Goal: Task Accomplishment & Management: Complete application form

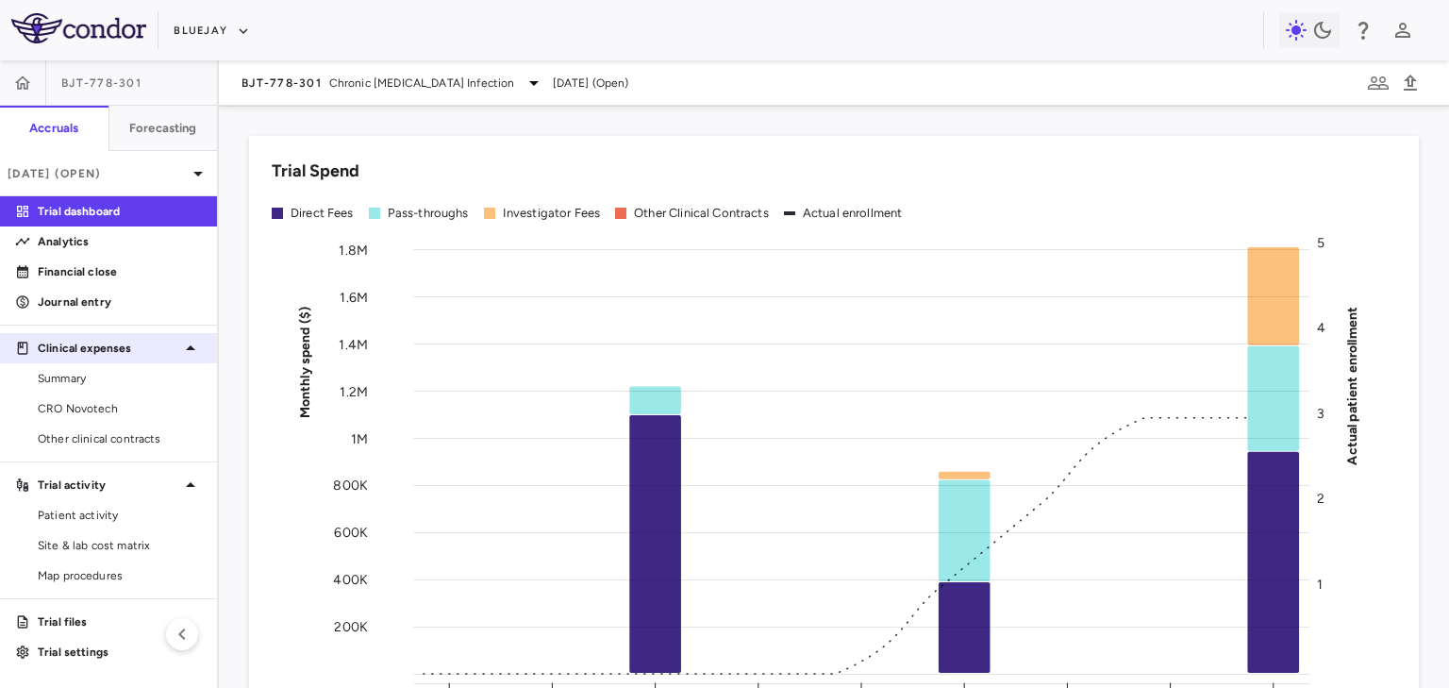
drag, startPoint x: 73, startPoint y: 415, endPoint x: 95, endPoint y: 348, distance: 70.7
click at [73, 415] on span "CRO Novotech" at bounding box center [120, 408] width 164 height 17
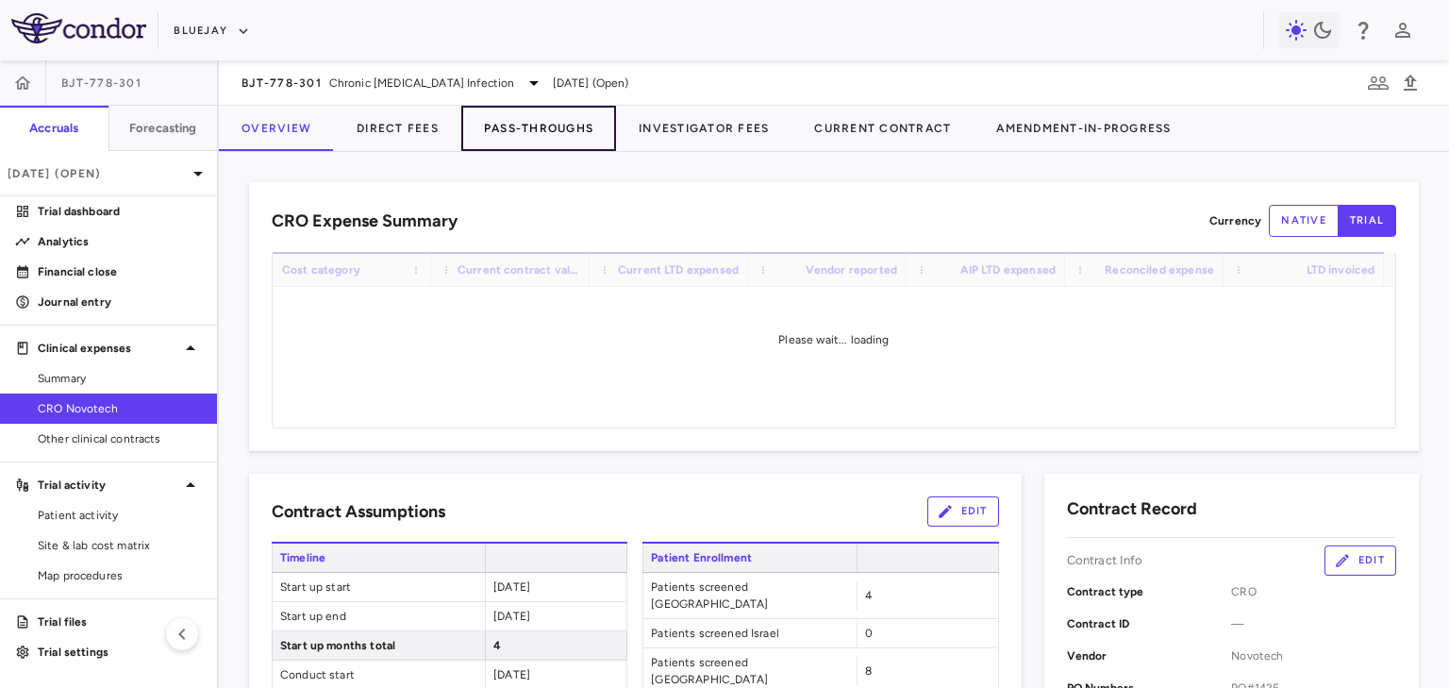
click at [554, 119] on button "Pass-Throughs" at bounding box center [538, 128] width 155 height 45
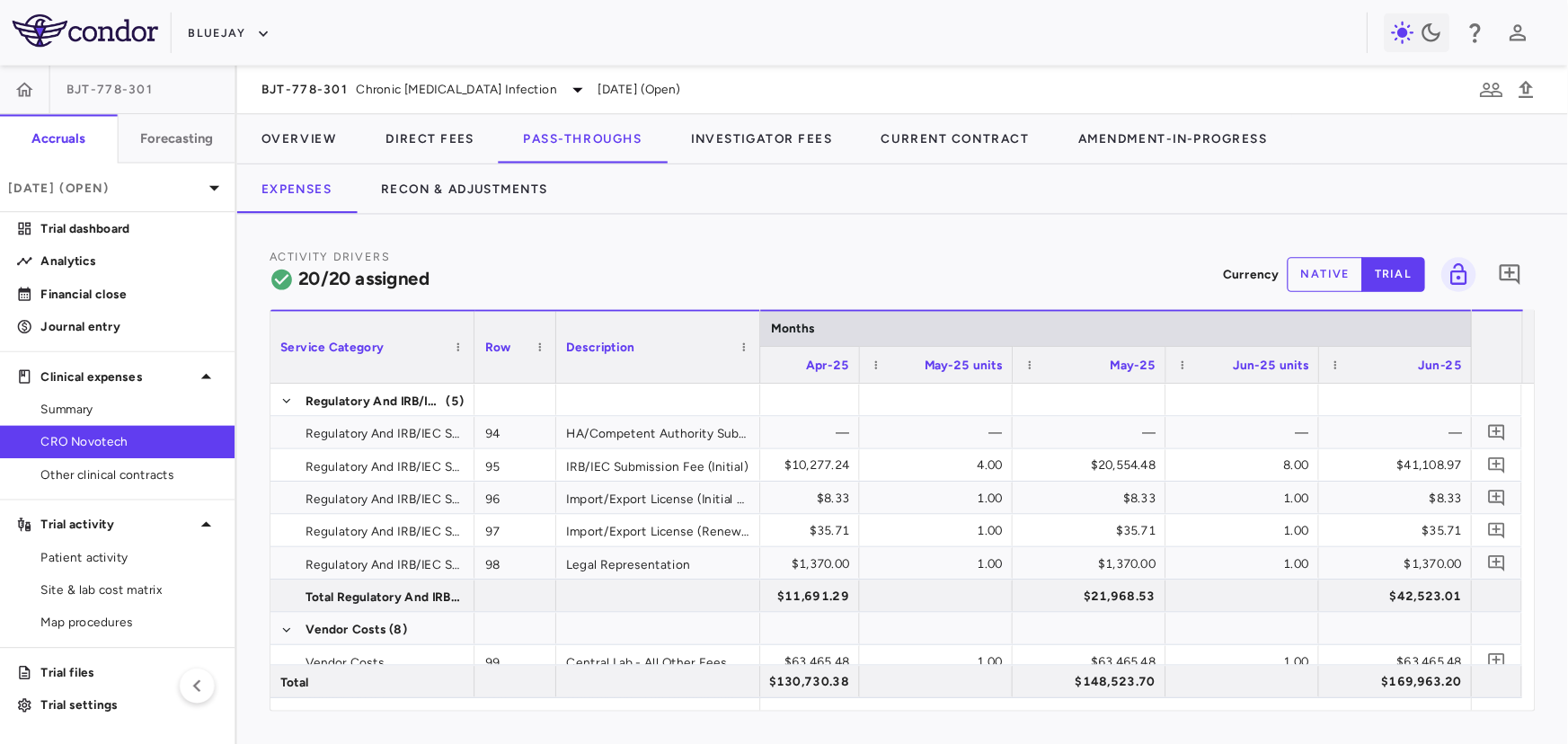
scroll to position [0, 4261]
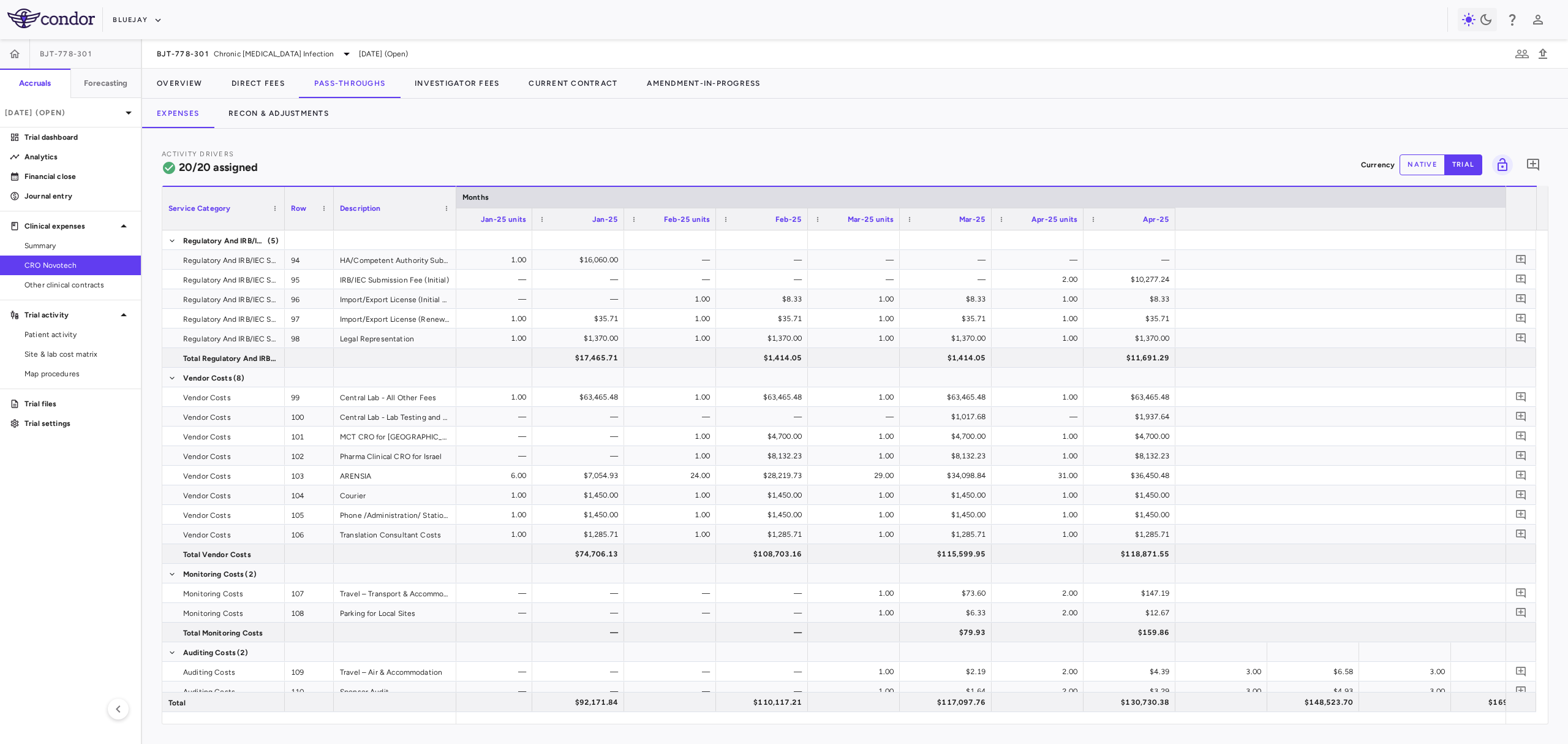
scroll to position [0, 507]
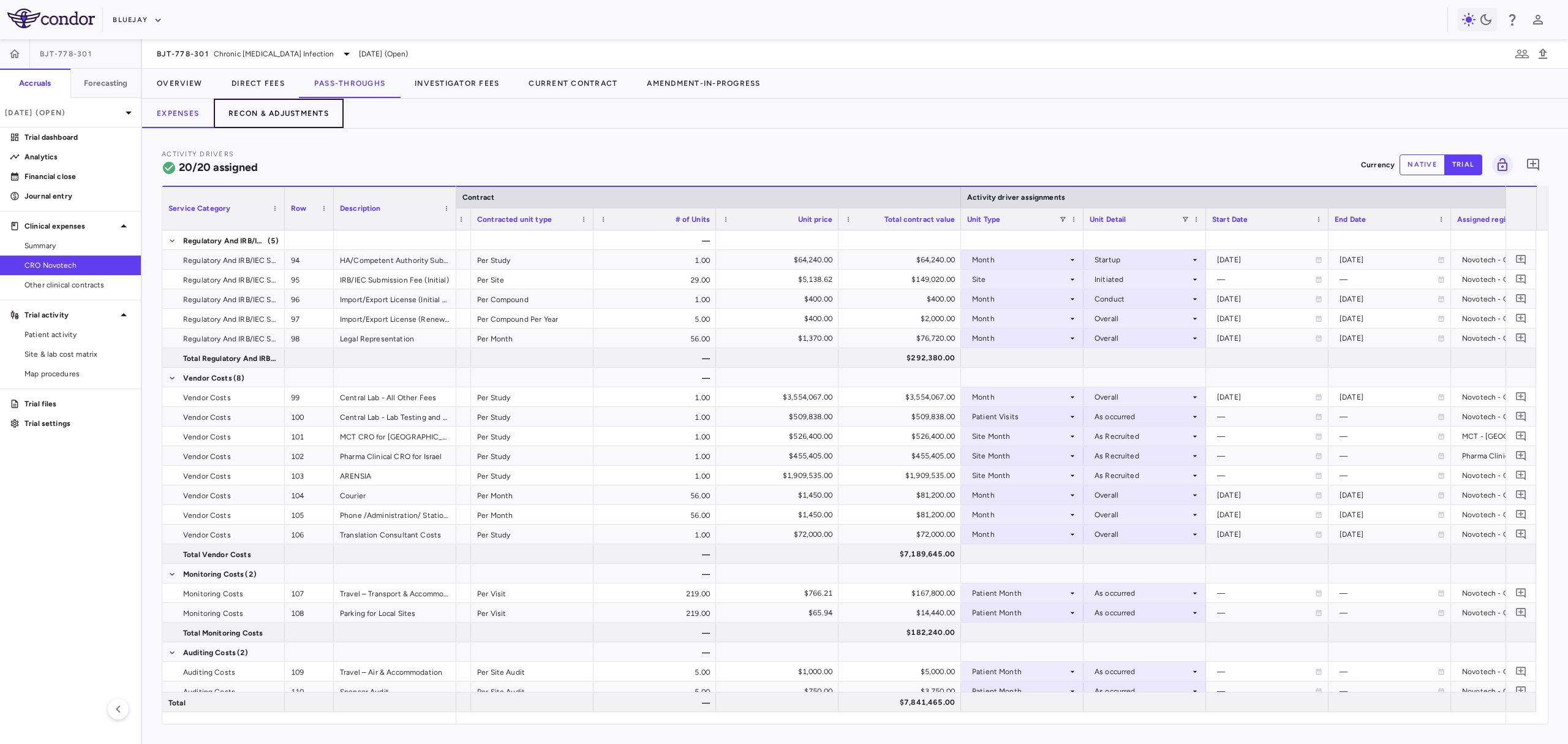
click at [289, 114] on button "Recon & Adjustments" at bounding box center [278, 113] width 130 height 29
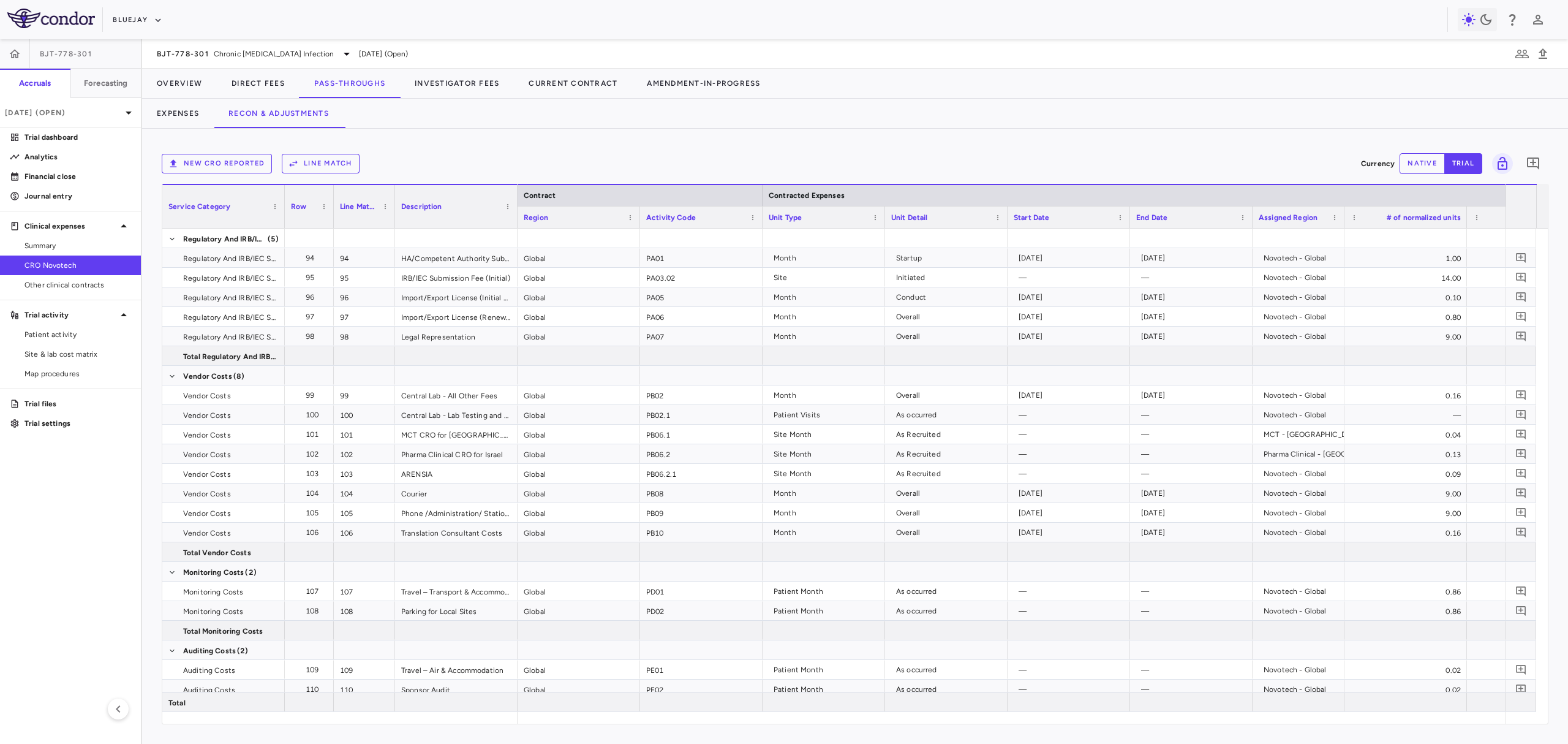
drag, startPoint x: 807, startPoint y: 723, endPoint x: 824, endPoint y: 731, distance: 18.8
click at [824, 506] on div "New CRO reported Line Match Currency native trial 0 Service Category Drag here …" at bounding box center [855, 436] width 1426 height 615
drag, startPoint x: 827, startPoint y: 726, endPoint x: 873, endPoint y: 724, distance: 46.0
click at [873, 506] on div "New CRO reported Line Match Currency native trial 0 Service Category Drag here …" at bounding box center [855, 436] width 1426 height 615
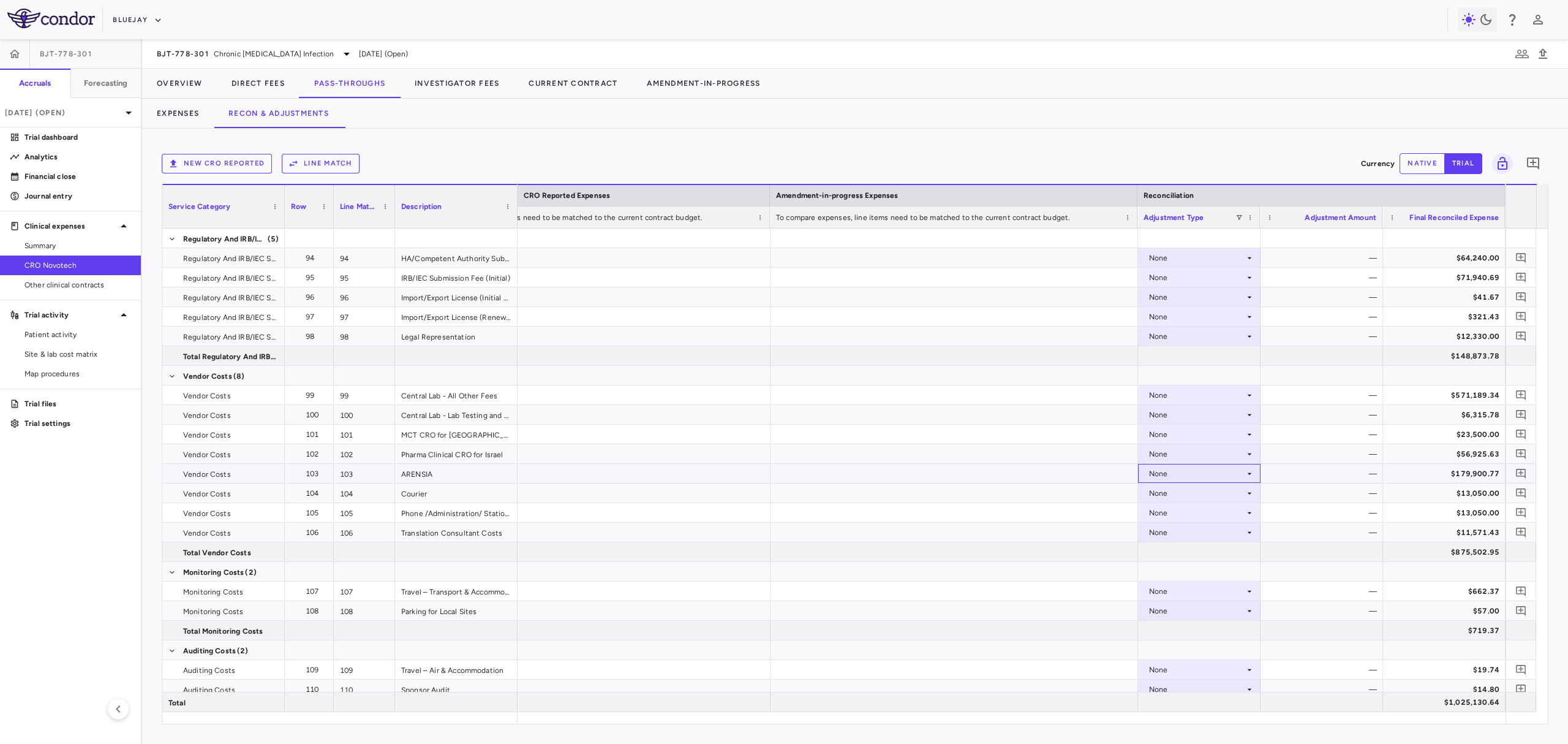
click at [1068, 478] on div "None" at bounding box center [1196, 473] width 95 height 19
click at [1068, 506] on li "Other" at bounding box center [1198, 515] width 121 height 18
click at [1068, 471] on div "—" at bounding box center [1324, 473] width 105 height 19
click at [1068, 167] on button "native" at bounding box center [1422, 164] width 45 height 21
drag, startPoint x: 1321, startPoint y: 484, endPoint x: 1328, endPoint y: 478, distance: 9.2
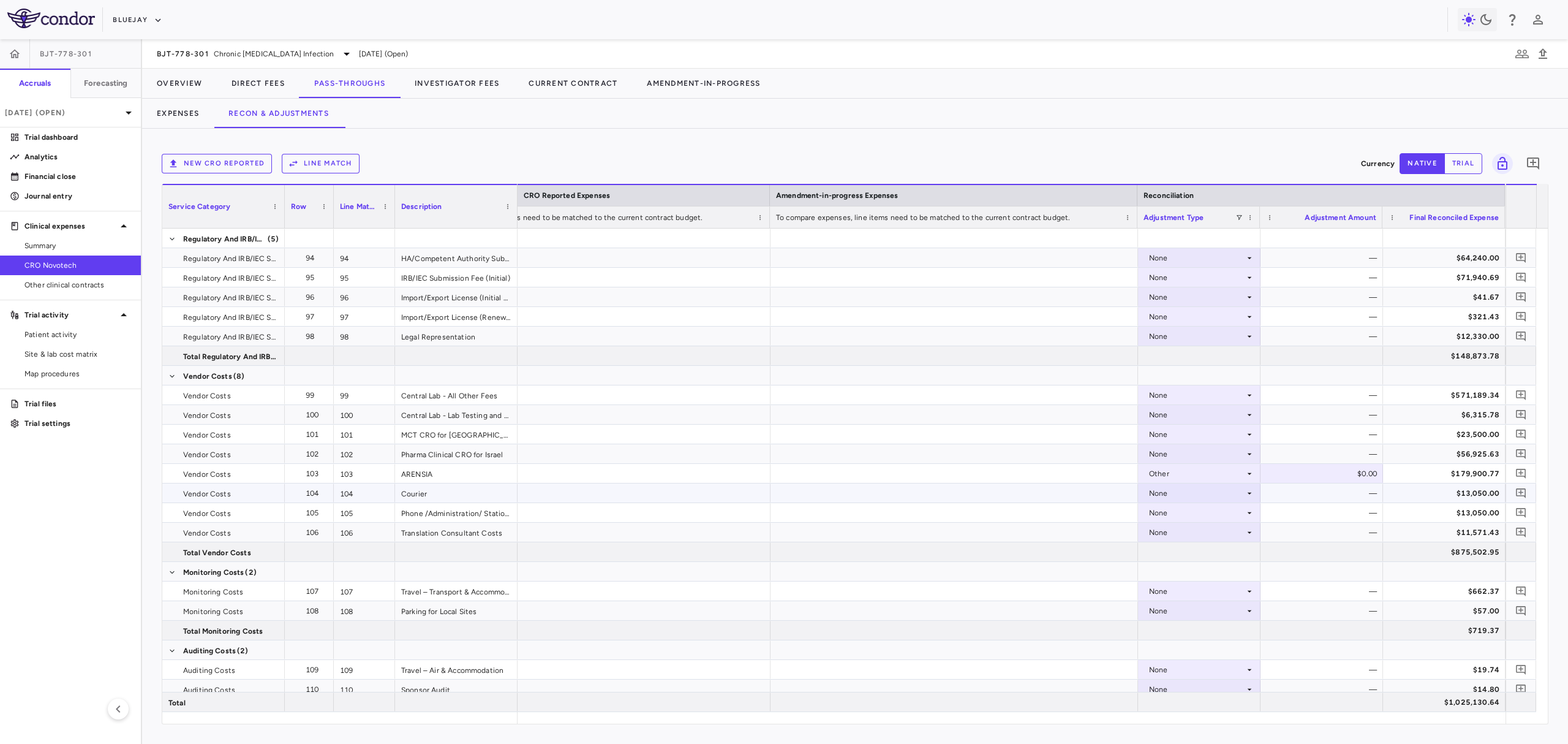
click at [1068, 484] on div "—" at bounding box center [1324, 493] width 105 height 19
click at [1068, 473] on div "$0.00" at bounding box center [1324, 473] width 105 height 19
type input "**********"
click at [1068, 502] on div "$13,050.00" at bounding box center [1444, 492] width 123 height 19
click at [75, 160] on p "Analytics" at bounding box center [78, 156] width 106 height 11
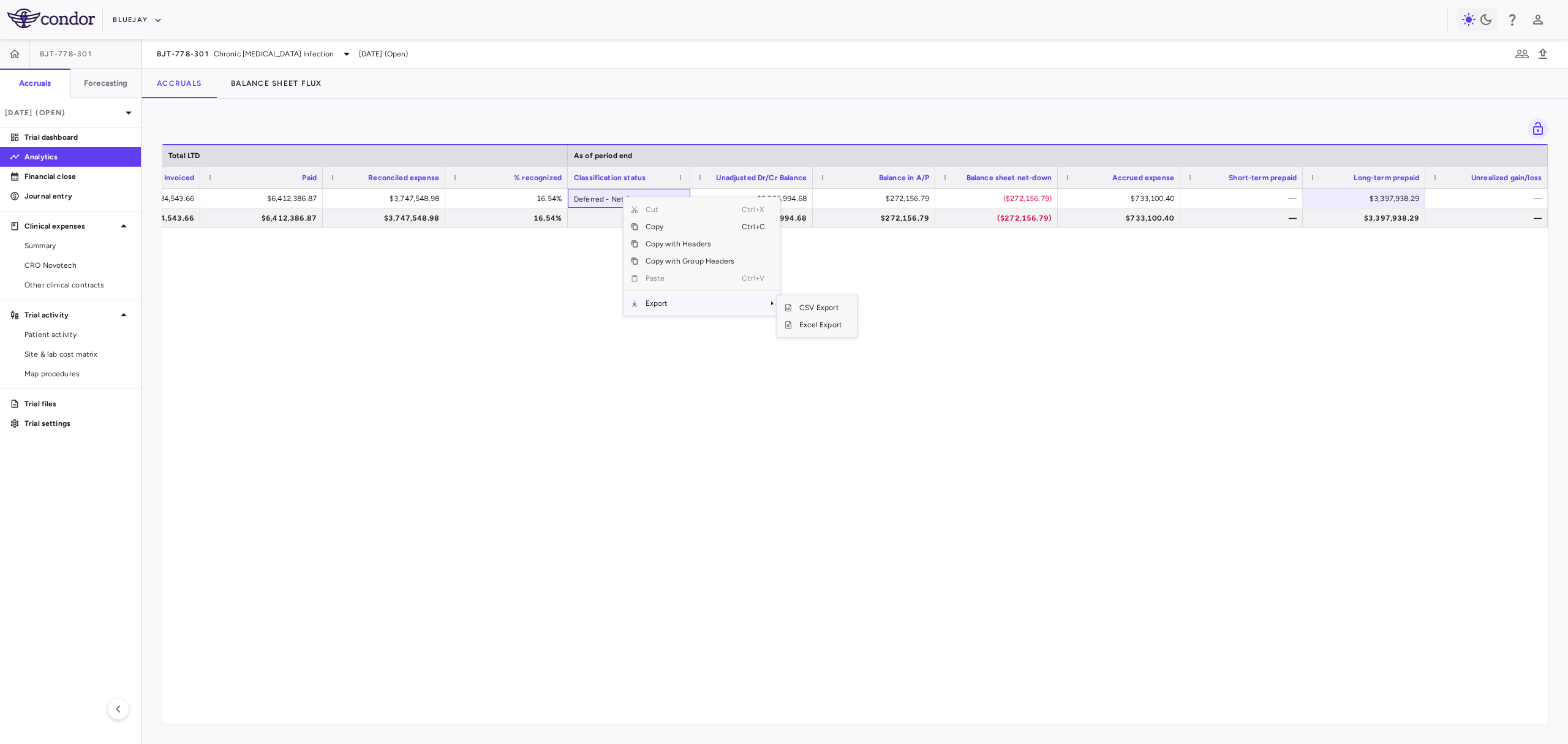
click at [677, 302] on span "Export" at bounding box center [689, 303] width 103 height 17
click at [820, 327] on span "Excel Export" at bounding box center [820, 325] width 58 height 17
click at [577, 383] on div "$22,652,921.95 $6,684,543.66 $6,412,386.87 $3,747,548.98 16.54% Deferred - Net …" at bounding box center [855, 451] width 1385 height 523
click at [415, 402] on div "$22,652,921.95 $6,684,543.66 $6,412,386.87 $3,747,548.98 16.54% Deferred - Net …" at bounding box center [855, 451] width 1385 height 523
click at [983, 319] on div "$22,652,921.95 $6,684,543.66 $6,412,386.87 $3,747,548.98 16.54% Deferred - Net …" at bounding box center [855, 451] width 1385 height 523
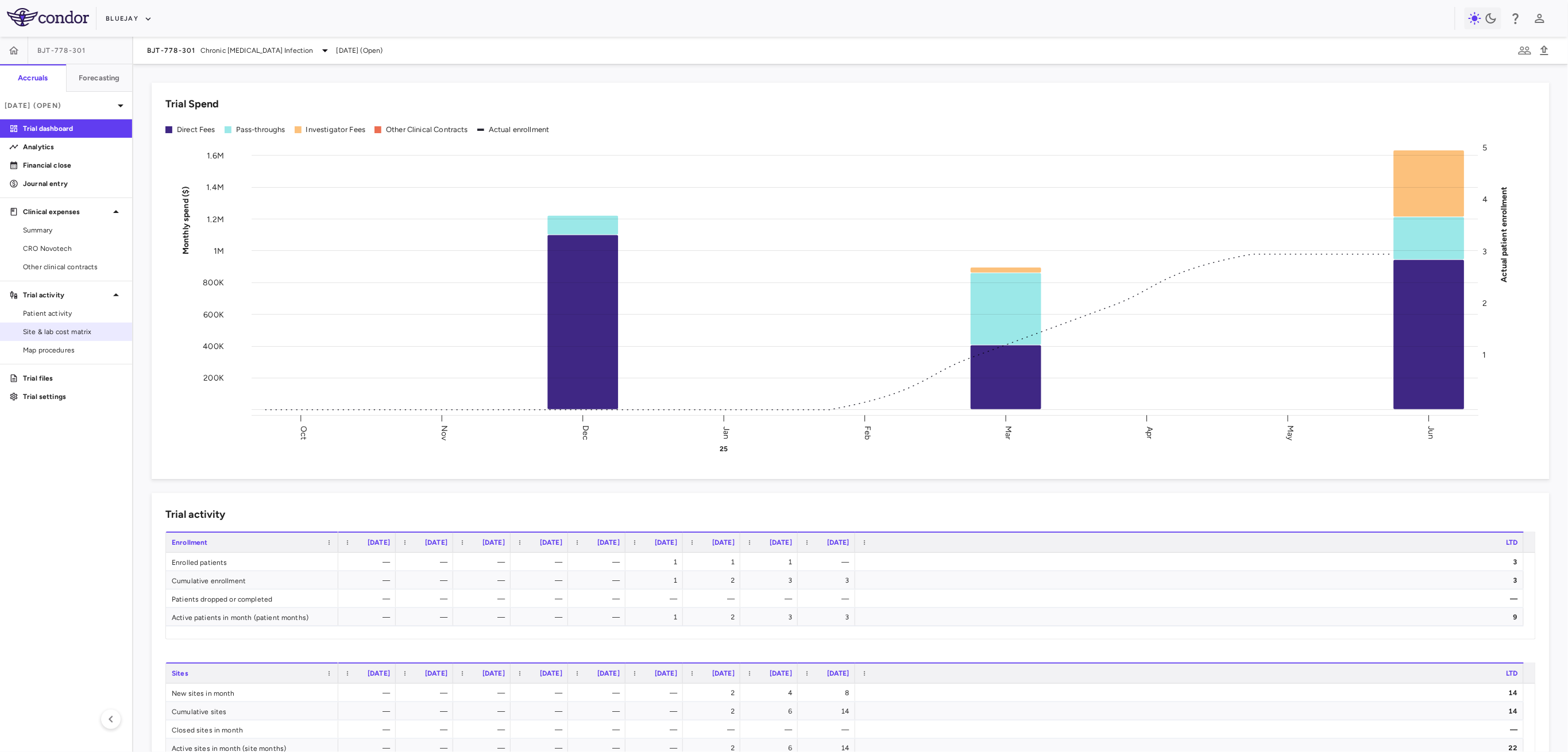
click at [78, 330] on span "Site & lab cost matrix" at bounding box center [73, 332] width 100 height 10
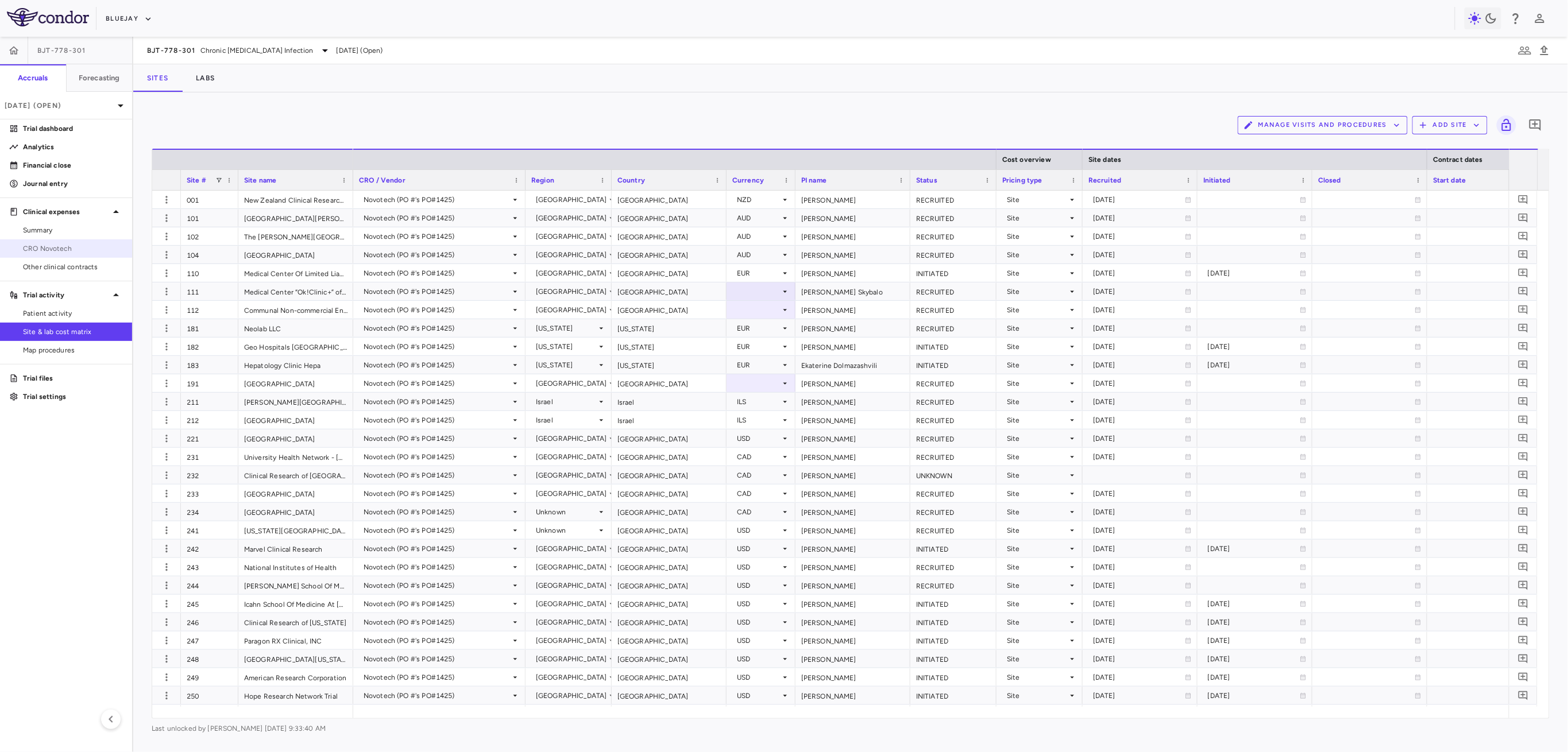
click at [68, 248] on span "CRO Novotech" at bounding box center [73, 248] width 100 height 10
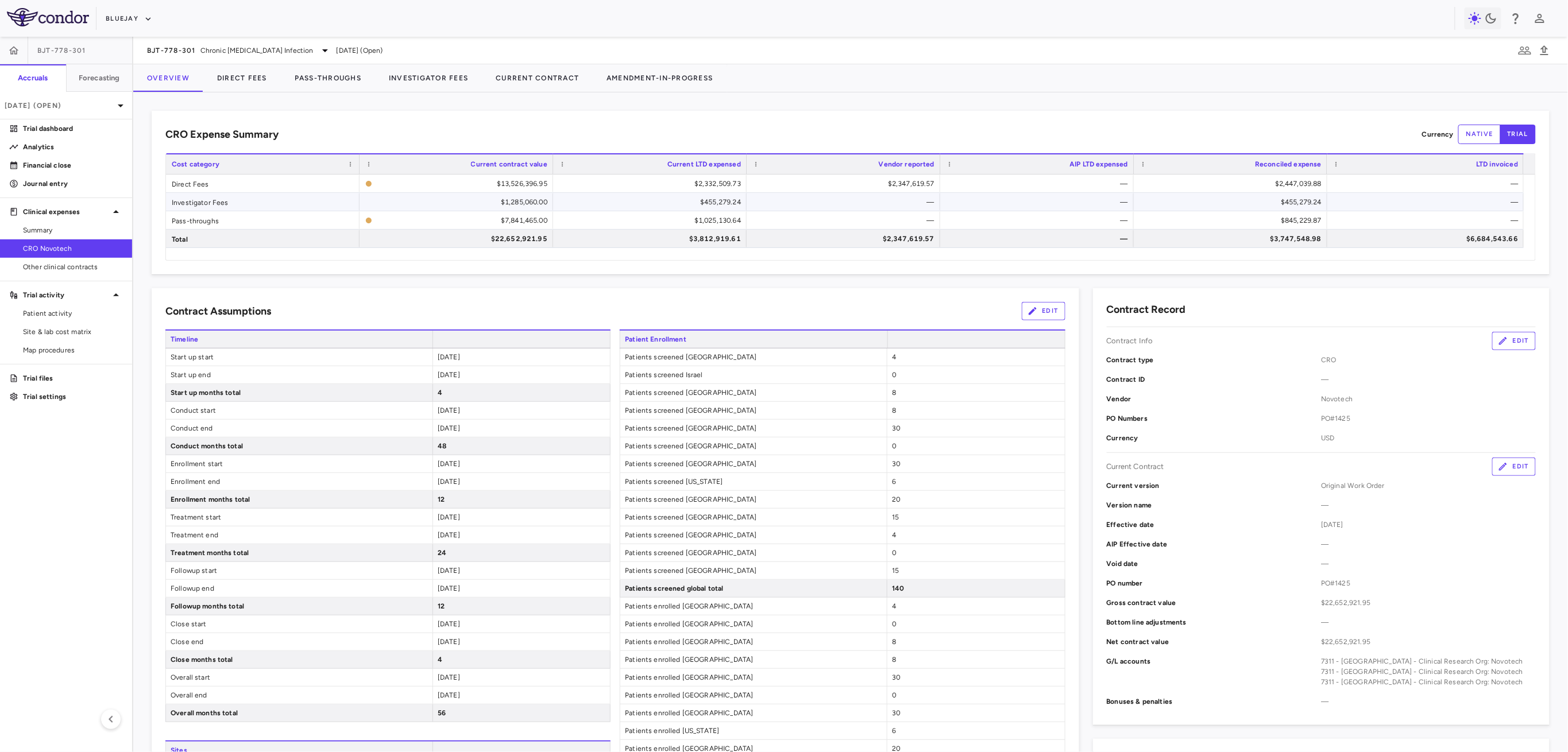
click at [450, 200] on div "$1,285,060.00" at bounding box center [459, 202] width 178 height 18
click at [519, 225] on div "$7,841,465.00" at bounding box center [462, 220] width 170 height 18
click at [519, 201] on div "$1,285,060.00" at bounding box center [459, 202] width 178 height 18
click at [331, 81] on button "Pass-Throughs" at bounding box center [327, 78] width 94 height 27
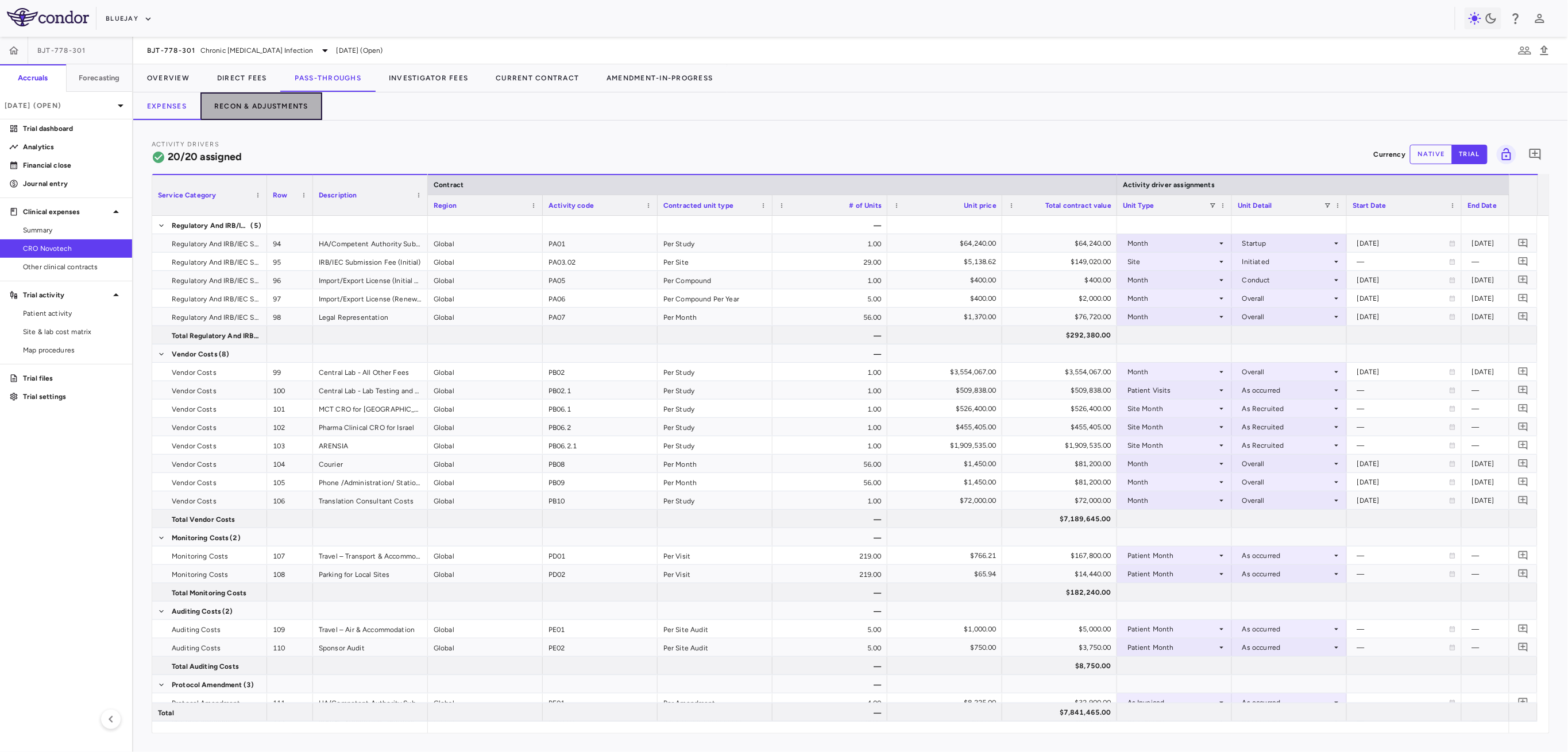
click at [292, 113] on button "Recon & Adjustments" at bounding box center [261, 106] width 122 height 27
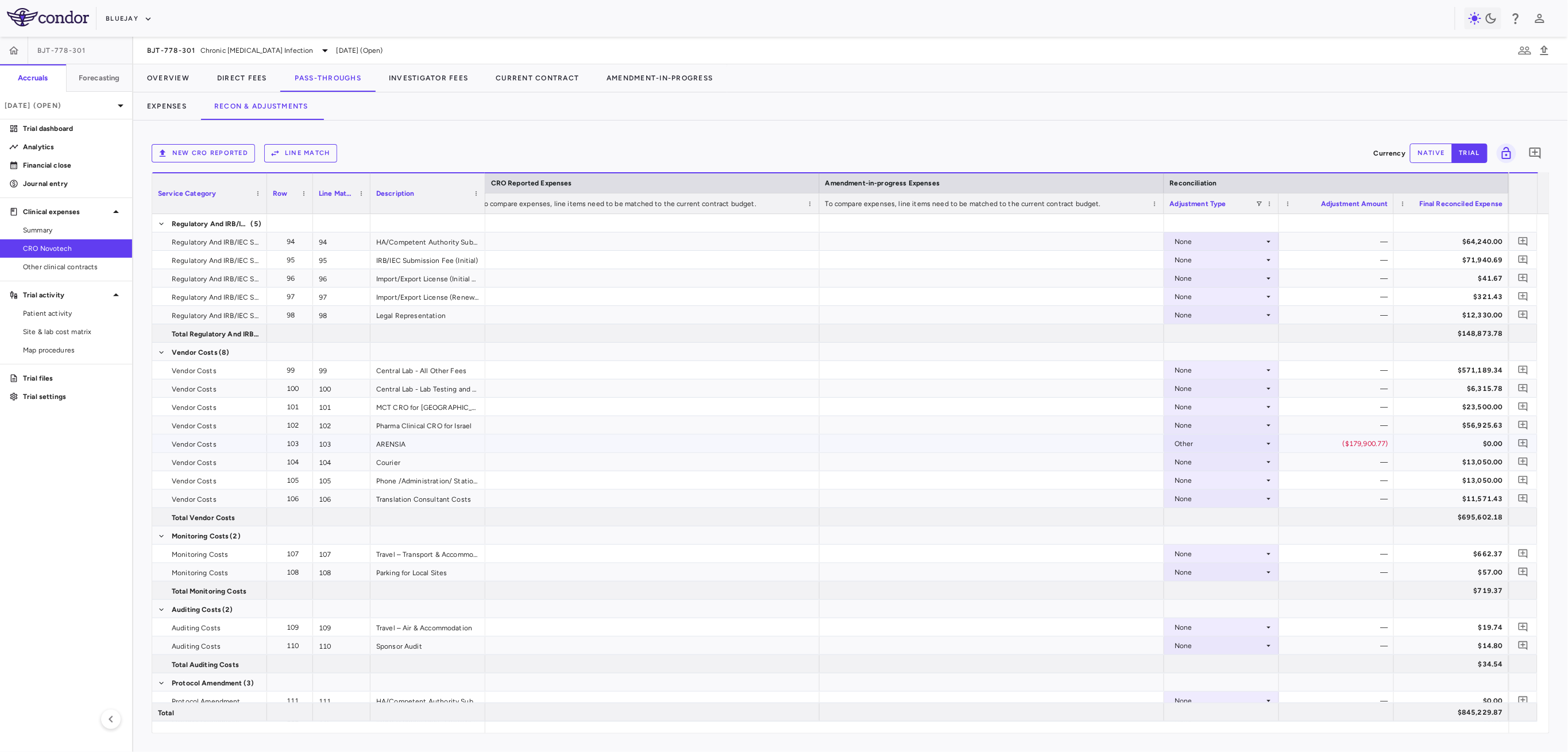
click at [1334, 443] on div "($179,900.77)" at bounding box center [1339, 444] width 99 height 18
click at [1423, 442] on div "$0.00" at bounding box center [1454, 444] width 99 height 18
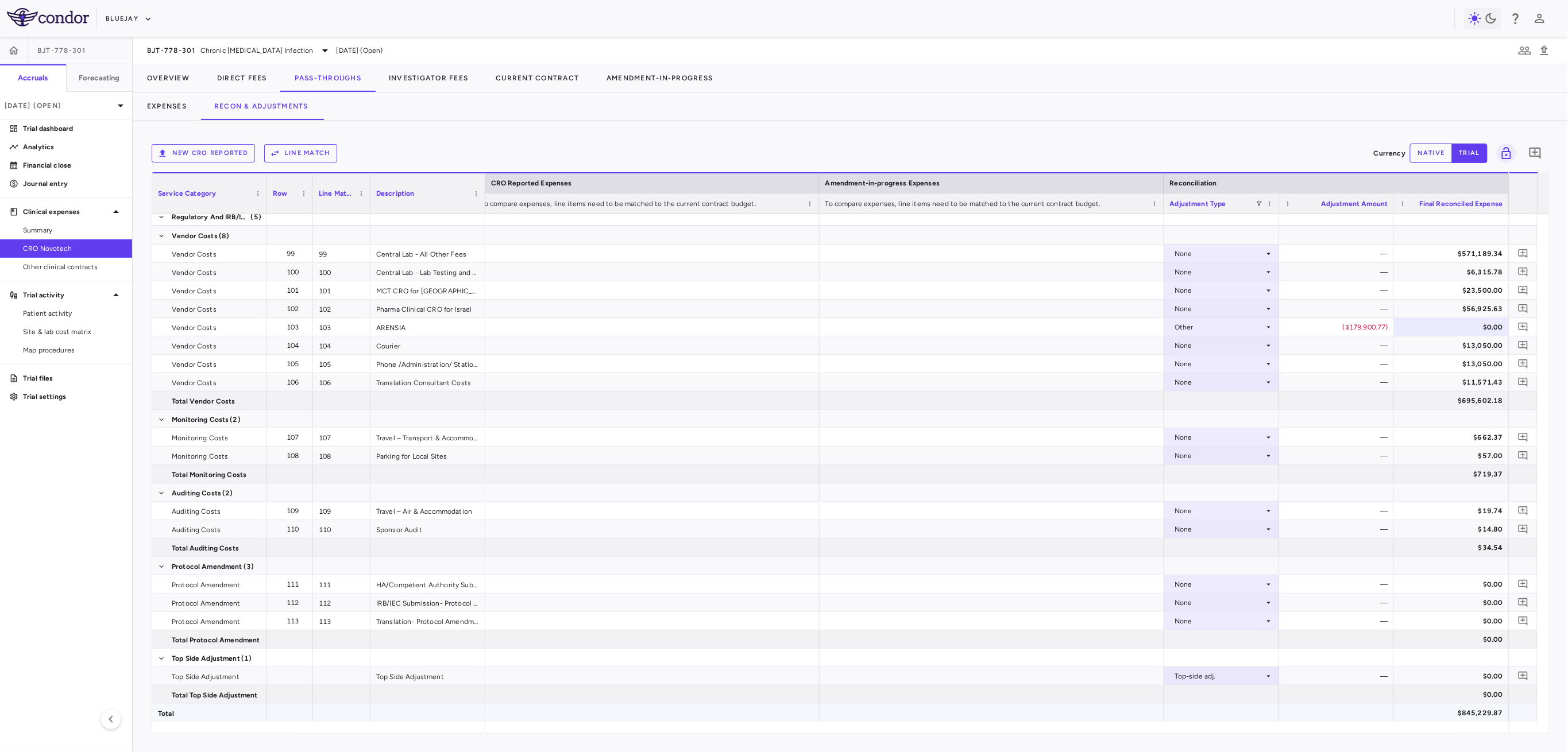
click at [1480, 711] on div "$845,229.87" at bounding box center [1454, 713] width 99 height 18
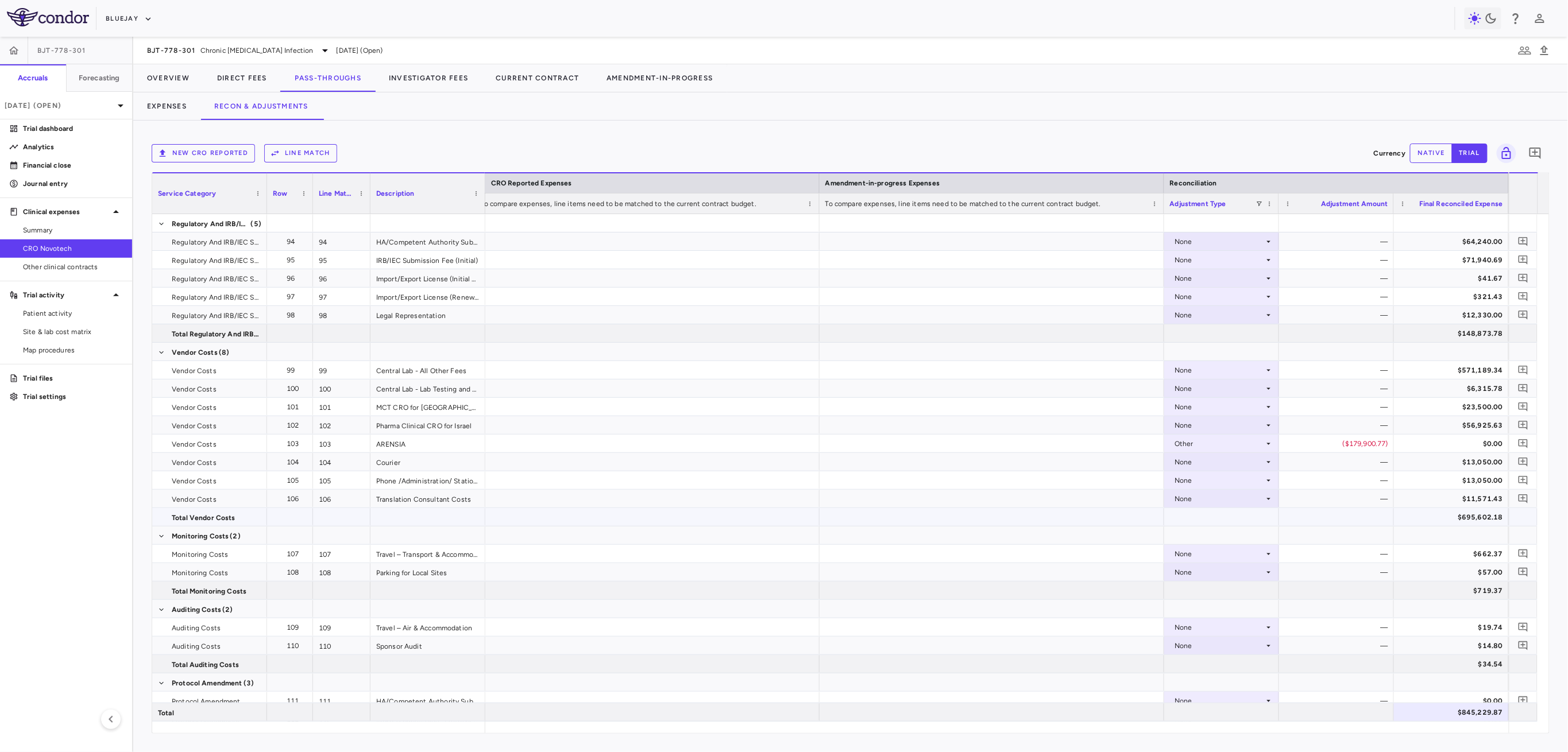
scroll to position [0, 0]
click at [476, 74] on button "Investigator Fees" at bounding box center [429, 78] width 107 height 27
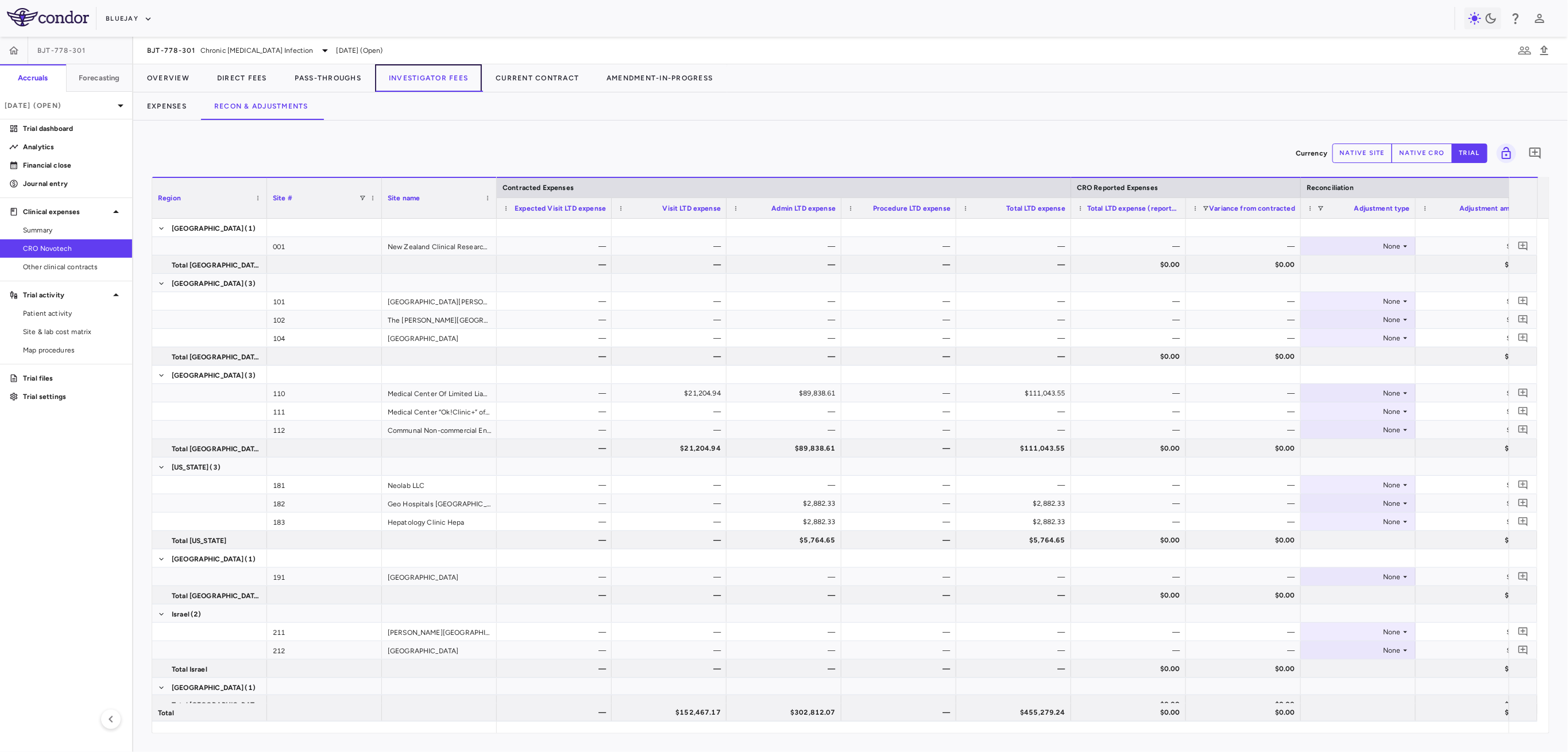
scroll to position [0, 54]
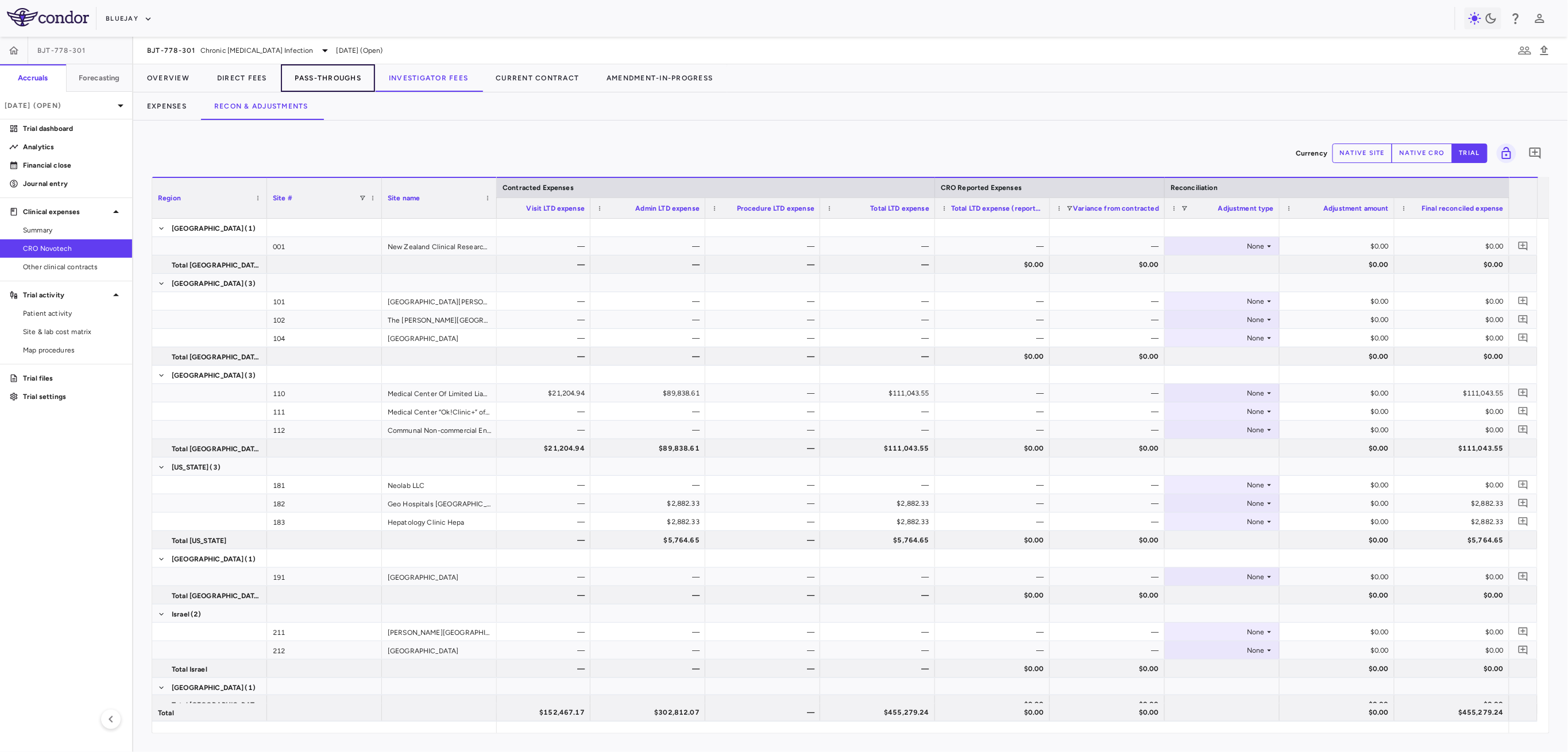
click at [321, 81] on button "Pass-Throughs" at bounding box center [327, 78] width 94 height 27
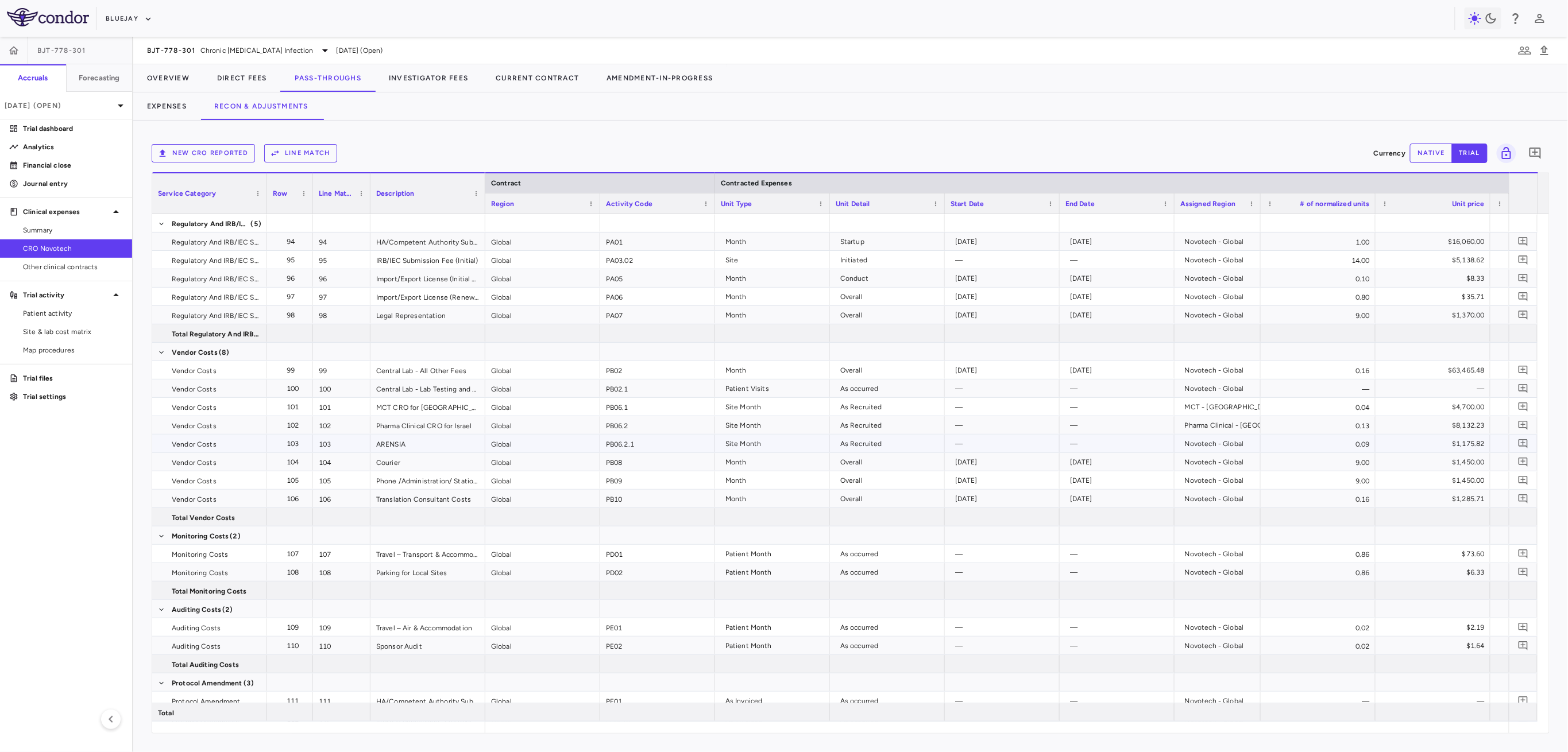
click at [754, 449] on div "Site Month" at bounding box center [775, 444] width 99 height 18
click at [187, 108] on button "Expenses" at bounding box center [167, 106] width 67 height 27
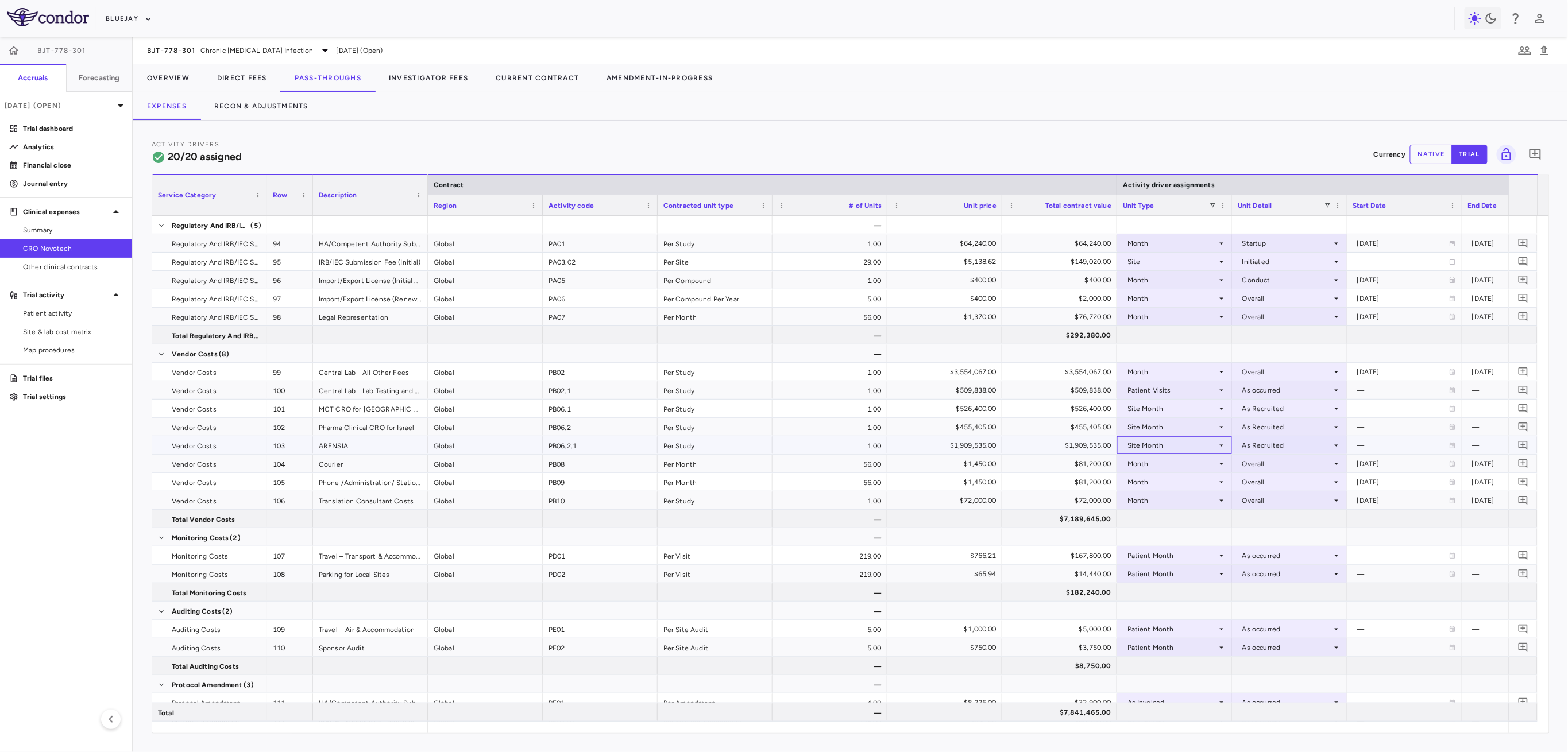
click at [1173, 445] on div "Site Month" at bounding box center [1172, 445] width 89 height 18
click at [1167, 551] on div "As Invoiced" at bounding box center [1163, 554] width 46 height 10
click at [1256, 440] on div at bounding box center [1289, 445] width 103 height 16
click at [1264, 464] on div "As occurred" at bounding box center [1278, 467] width 46 height 10
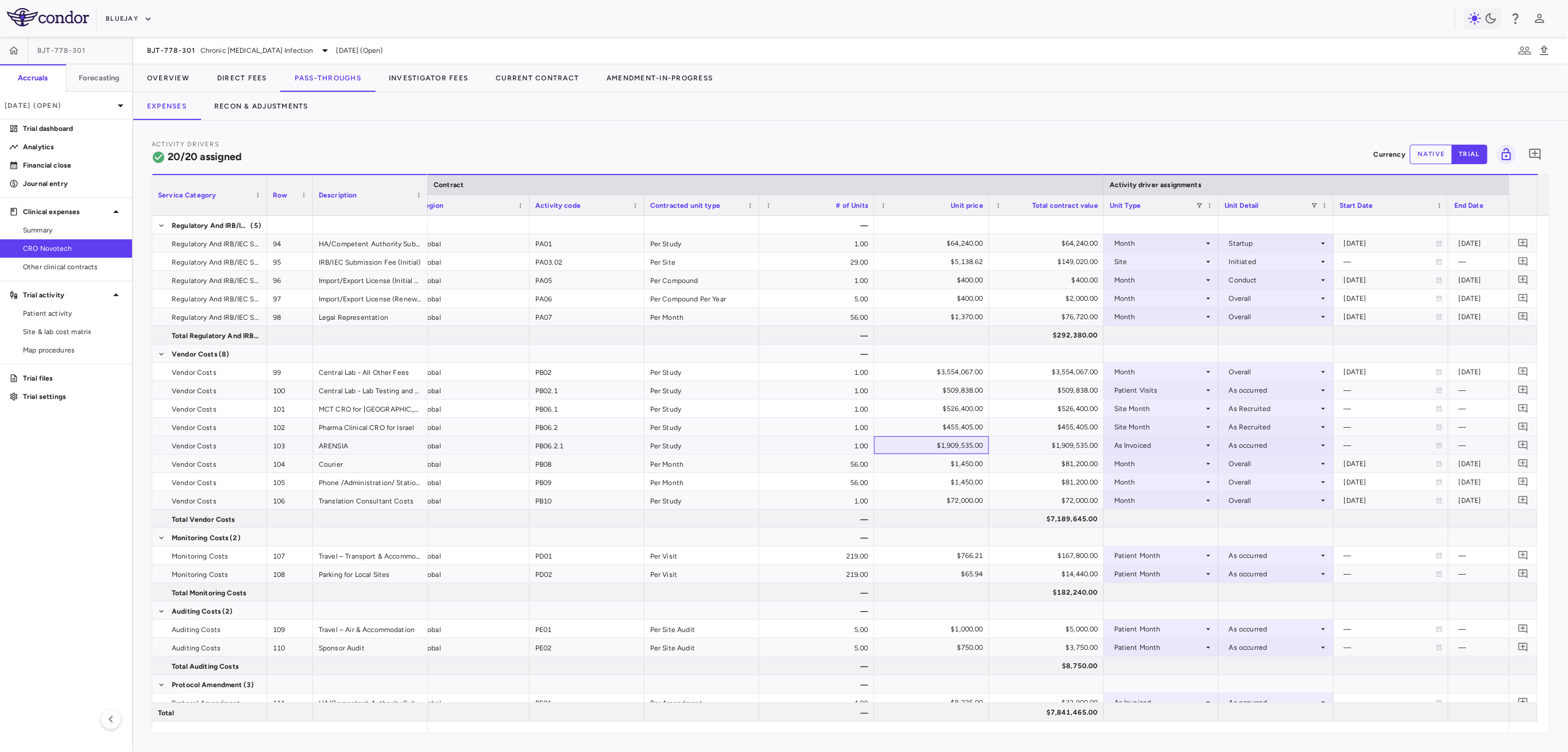
click at [941, 451] on div "$1,909,535.00" at bounding box center [934, 445] width 99 height 18
click at [290, 116] on button "Recon & Adjustments" at bounding box center [261, 106] width 122 height 27
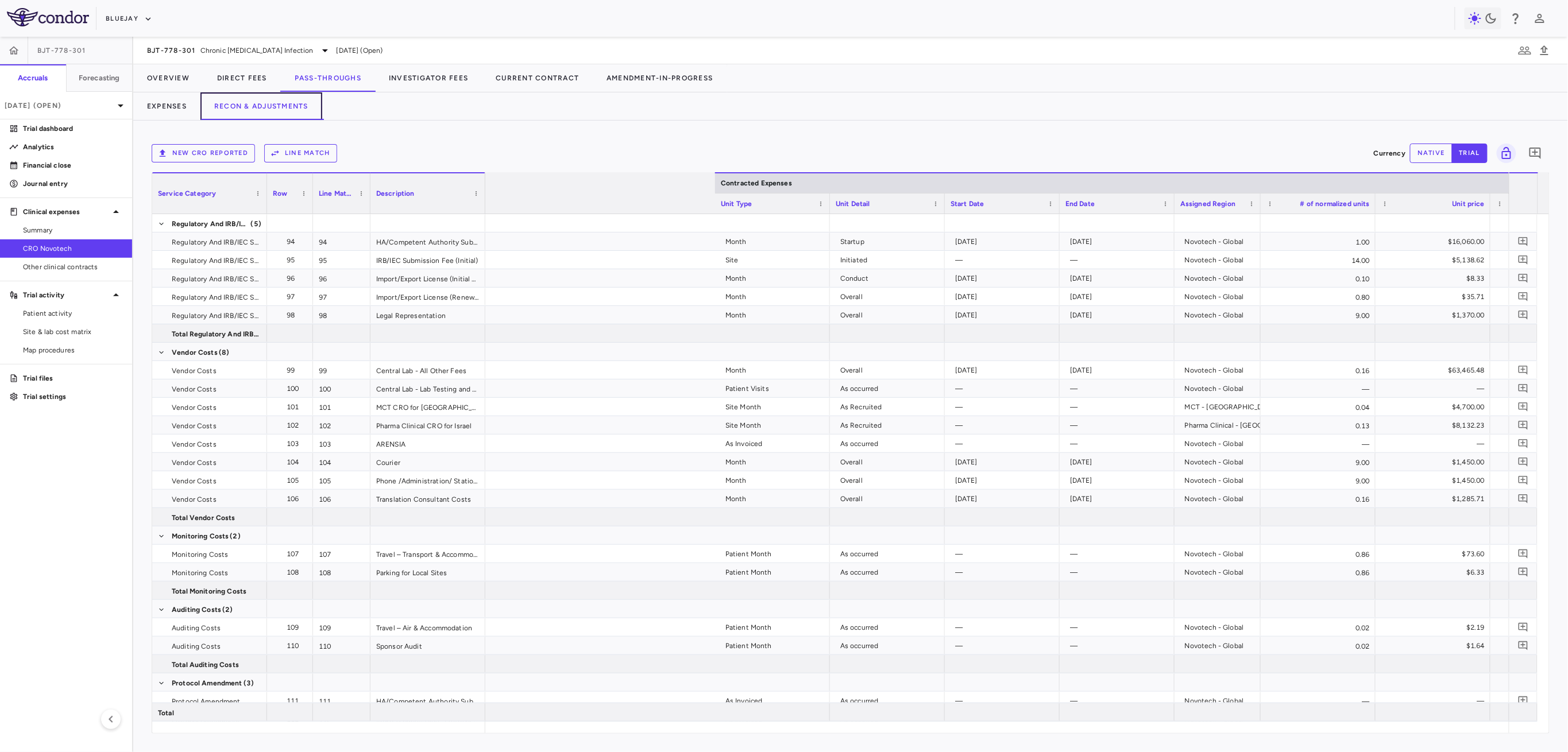
scroll to position [0, 558]
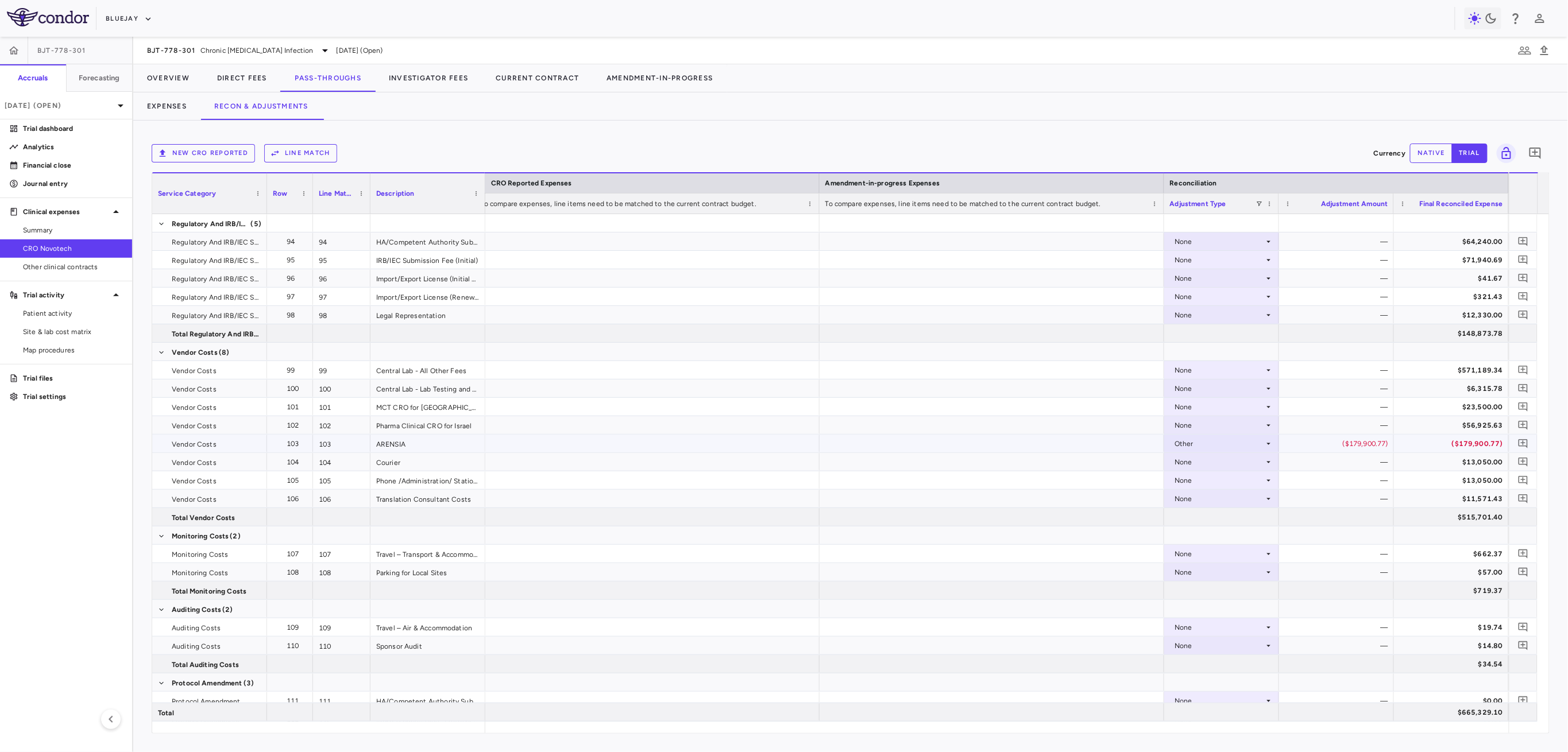
click at [1348, 448] on div "($179,900.77)" at bounding box center [1339, 444] width 99 height 18
click at [1415, 155] on button "native" at bounding box center [1432, 153] width 43 height 19
click at [1342, 437] on div "($179,900.77)" at bounding box center [1339, 444] width 99 height 18
drag, startPoint x: 1340, startPoint y: 444, endPoint x: 1429, endPoint y: 430, distance: 90.1
click at [1429, 430] on div "**********" at bounding box center [432, 526] width 2154 height 625
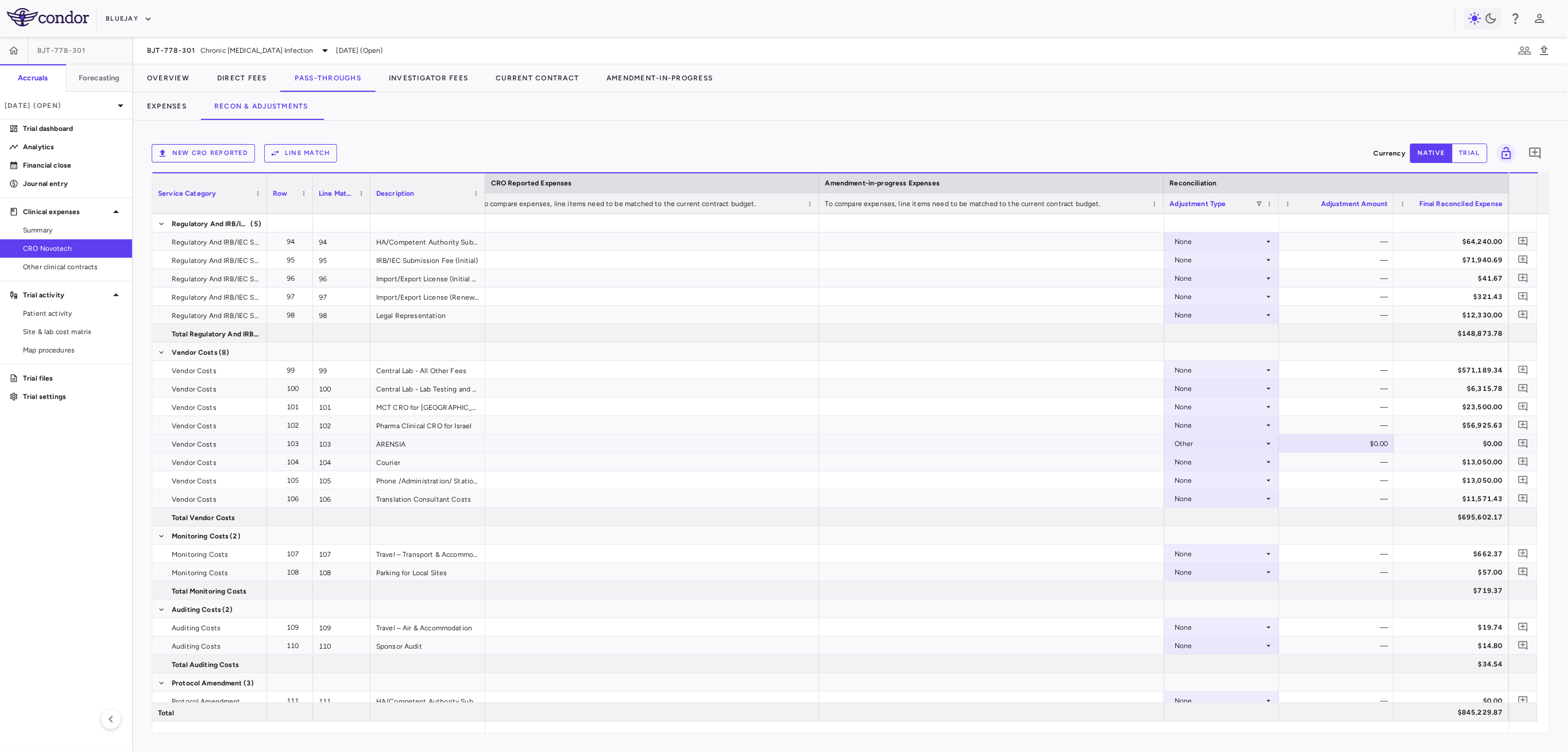
click at [1205, 445] on div "Other" at bounding box center [1219, 444] width 89 height 18
click at [1206, 470] on div "None" at bounding box center [1199, 465] width 24 height 10
click at [1052, 434] on div at bounding box center [992, 443] width 345 height 18
click at [435, 86] on button "Investigator Fees" at bounding box center [429, 78] width 107 height 27
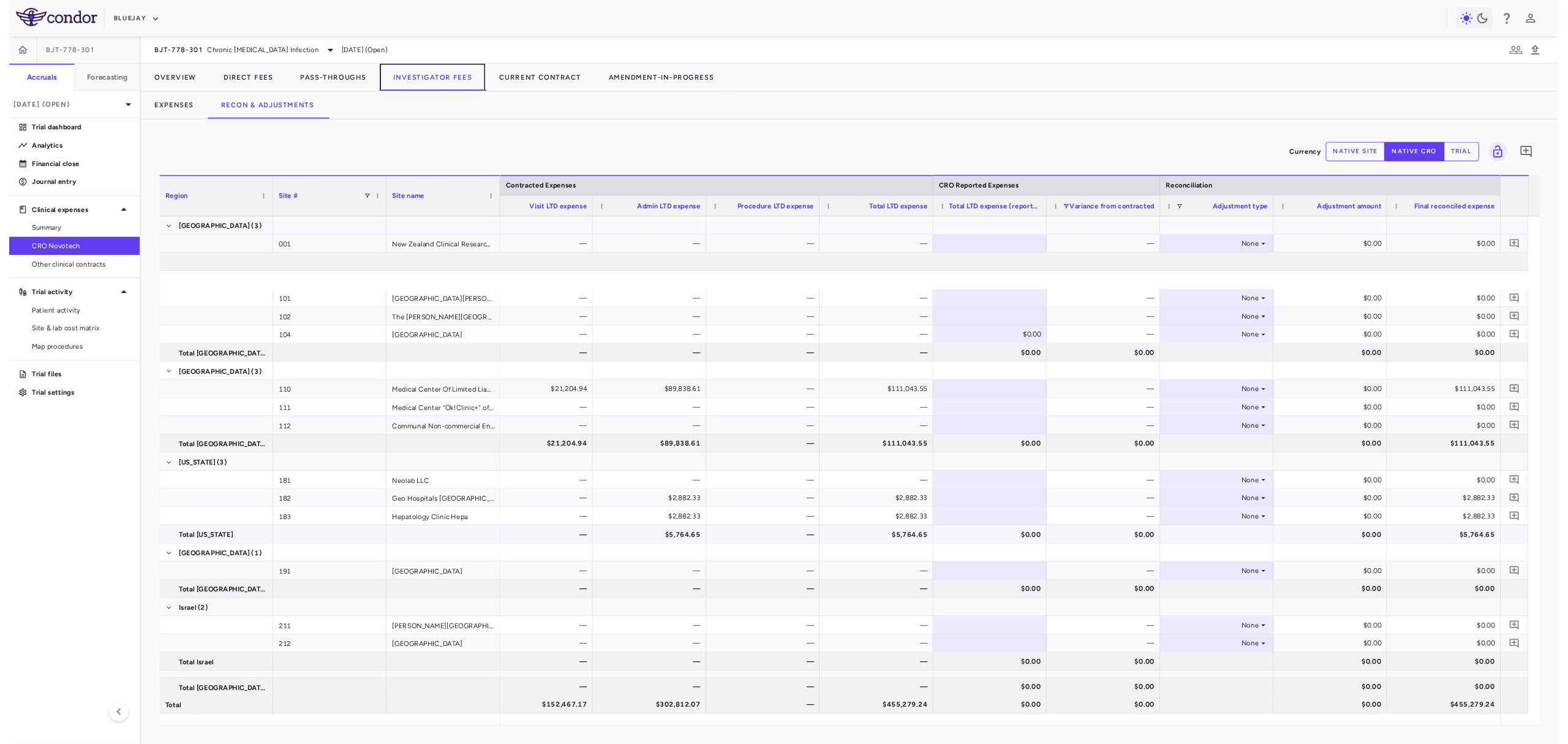
scroll to position [81, 0]
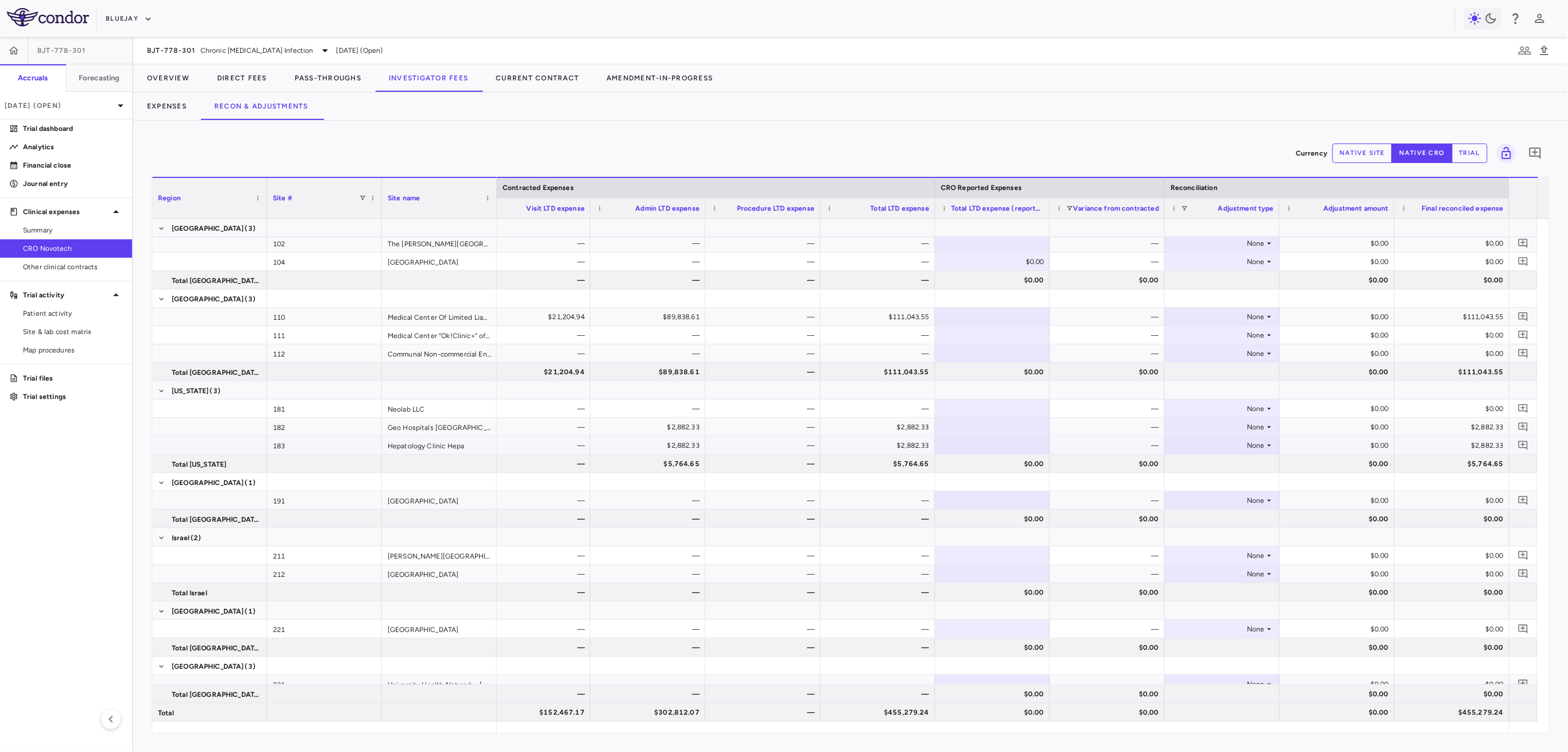
click at [1268, 438] on div "None" at bounding box center [1222, 445] width 103 height 16
click at [1395, 437] on div at bounding box center [784, 376] width 1568 height 752
click at [1357, 439] on div "$0.00" at bounding box center [1339, 445] width 99 height 18
click at [184, 82] on button "Overview" at bounding box center [168, 78] width 70 height 27
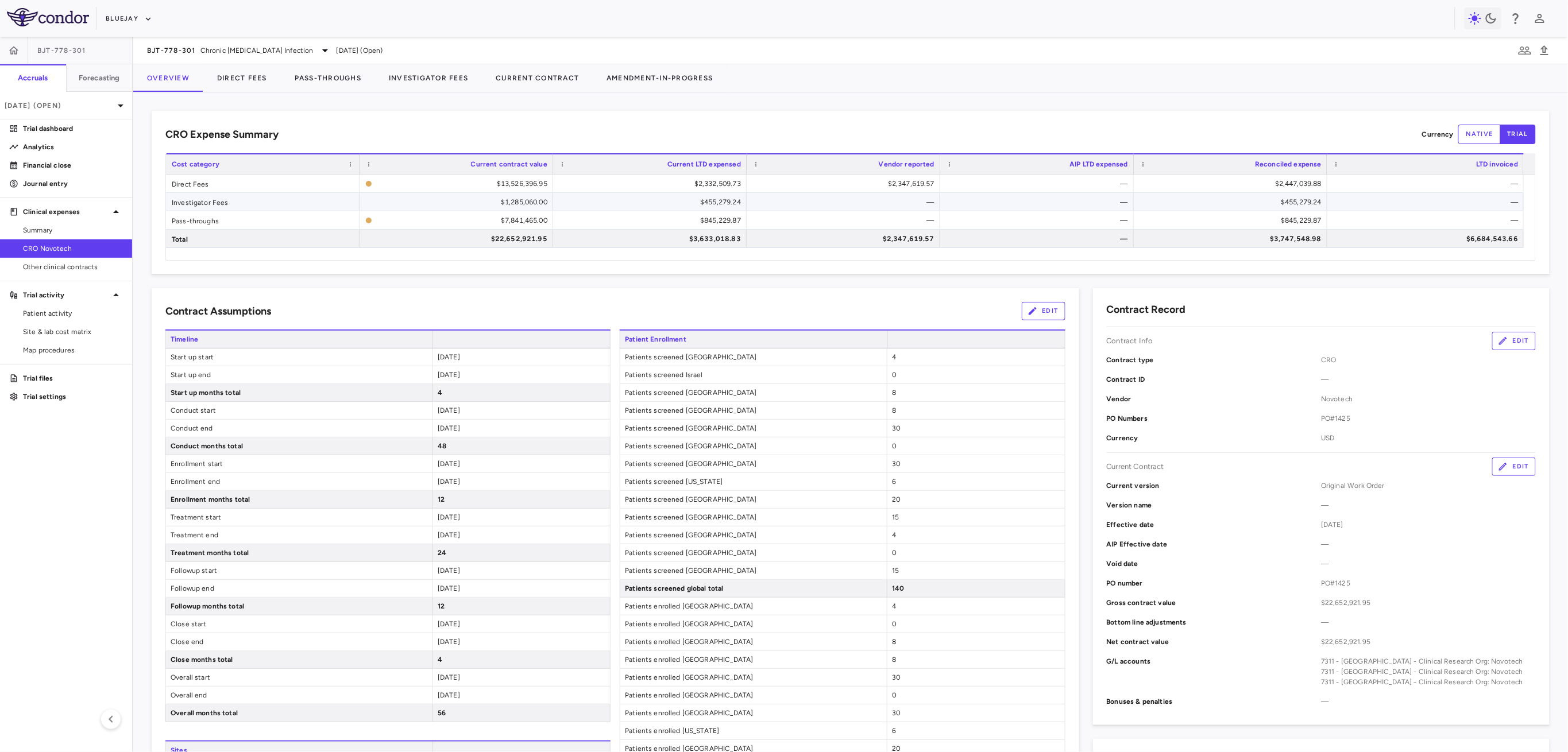
click at [496, 203] on div "$1,285,060.00" at bounding box center [459, 202] width 178 height 18
click at [223, 203] on div "Investigator Fees" at bounding box center [263, 201] width 194 height 18
click at [507, 203] on div "$1,285,060.00" at bounding box center [459, 202] width 178 height 18
click at [507, 221] on div "$7,841,465.00" at bounding box center [462, 220] width 170 height 18
click at [38, 251] on span "CRO Novotech" at bounding box center [73, 248] width 100 height 10
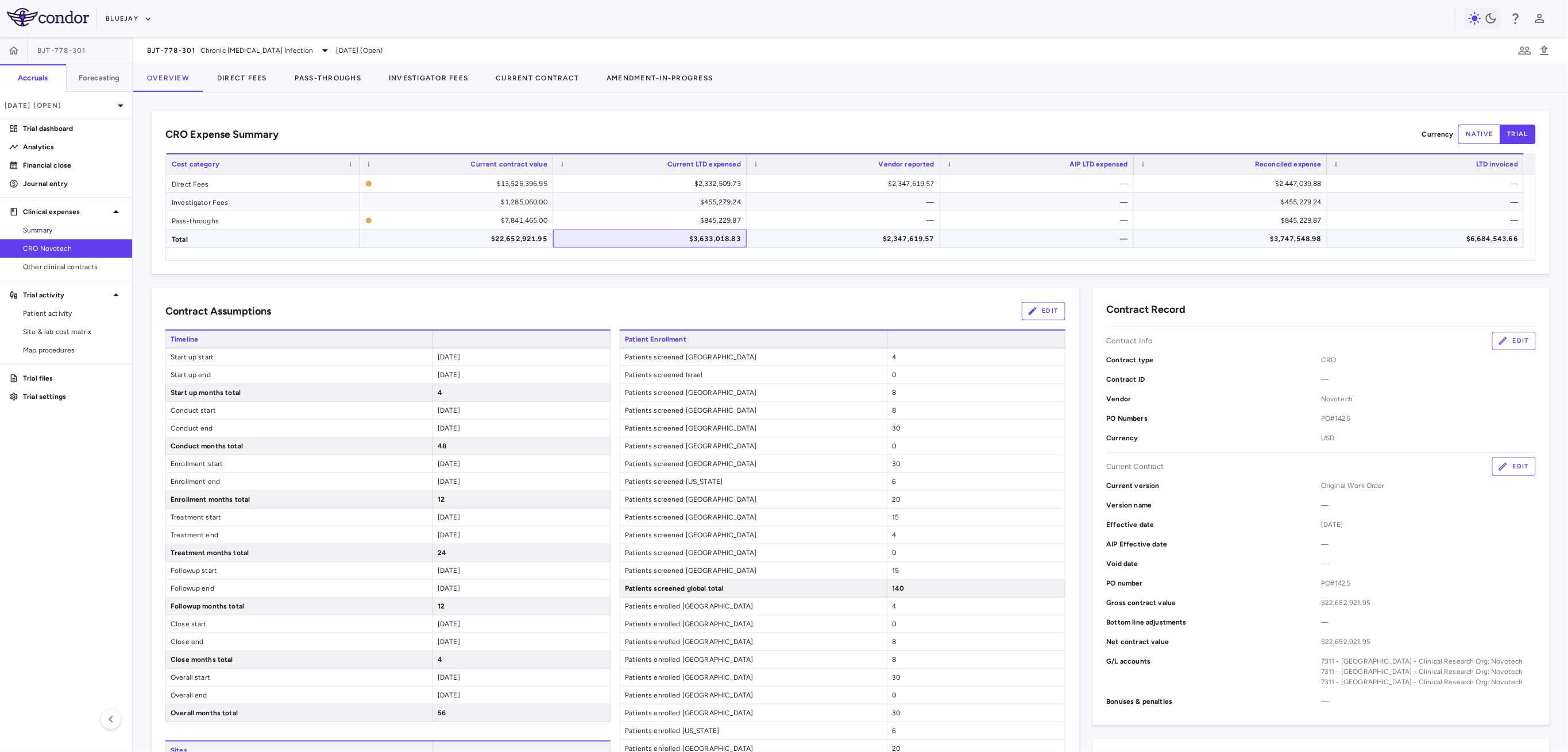
click at [695, 235] on div "$3,633,018.83" at bounding box center [653, 238] width 178 height 18
click at [693, 187] on div "$2,332,509.73" at bounding box center [653, 184] width 178 height 18
click at [703, 237] on div "$3,633,018.83" at bounding box center [653, 238] width 178 height 18
click at [703, 187] on div "$2,332,509.73" at bounding box center [653, 184] width 178 height 18
click at [704, 199] on div "$455,279.24" at bounding box center [653, 202] width 178 height 18
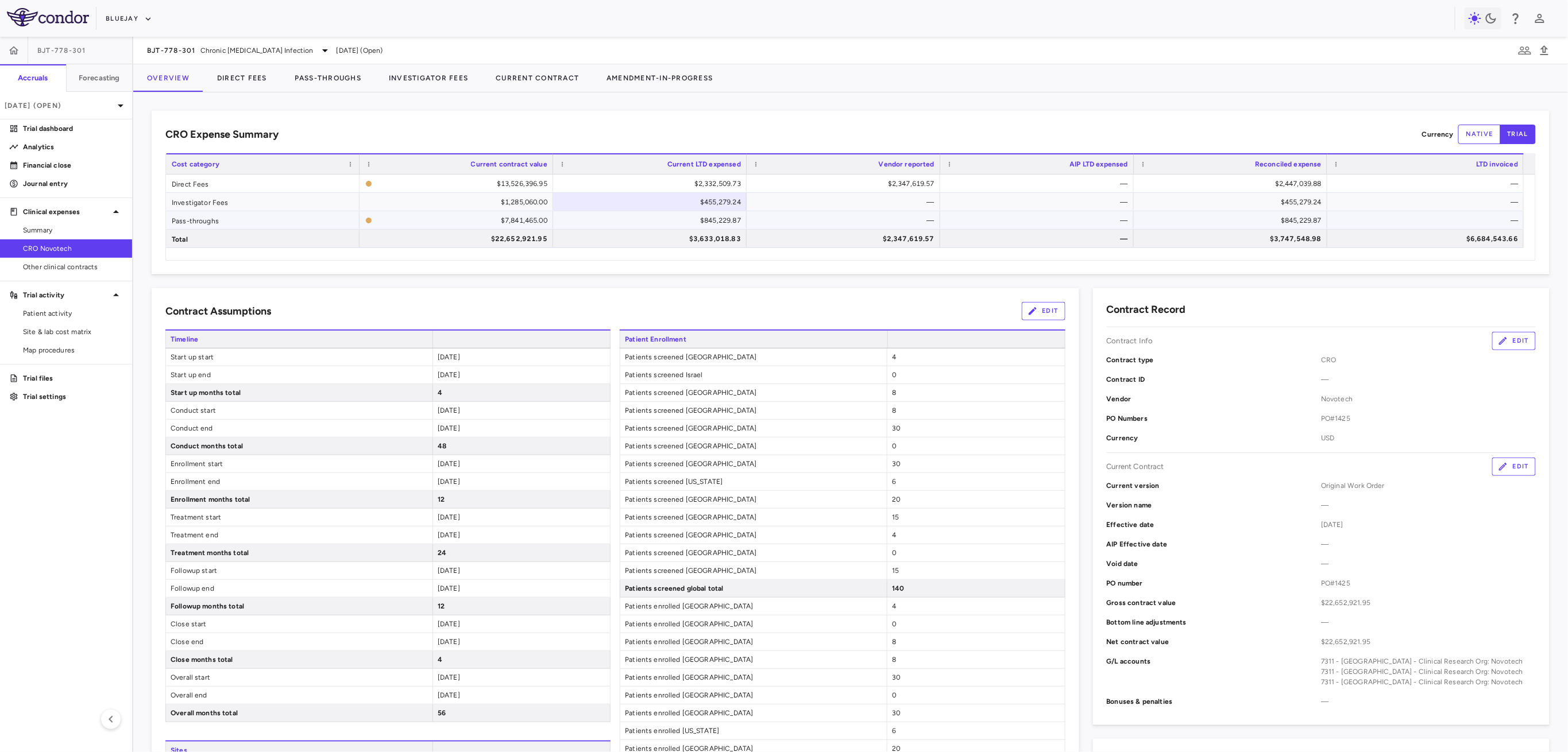
click at [706, 218] on div "$845,229.87" at bounding box center [653, 220] width 178 height 18
click at [700, 182] on div "$2,332,509.73" at bounding box center [653, 184] width 178 height 18
click at [1237, 246] on div "$3,747,548.98" at bounding box center [1233, 238] width 178 height 18
click at [1099, 252] on span "Export" at bounding box center [1122, 253] width 97 height 16
click at [1261, 246] on span "Excel Export" at bounding box center [1245, 247] width 54 height 16
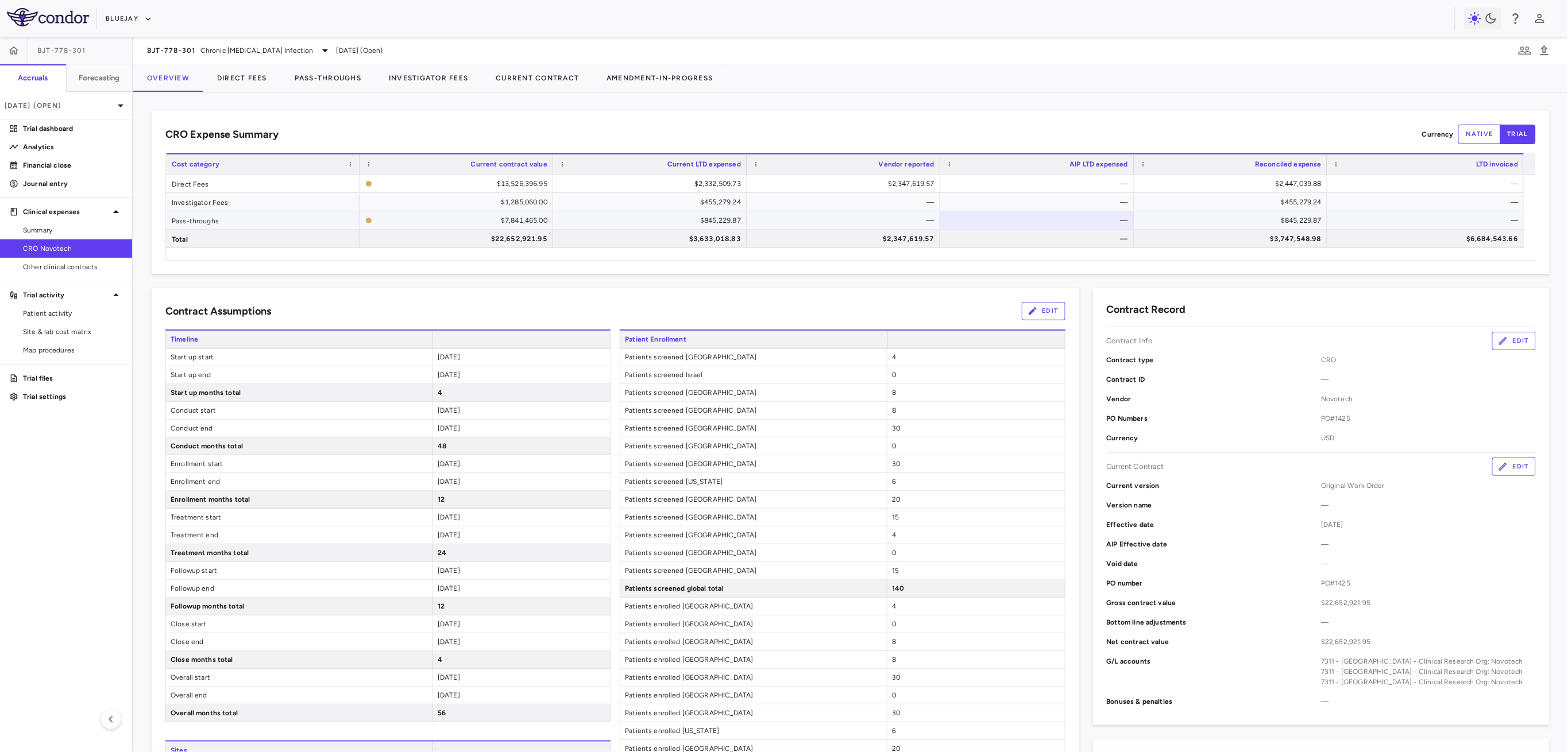
click at [1288, 217] on div "$845,229.87" at bounding box center [1233, 220] width 178 height 18
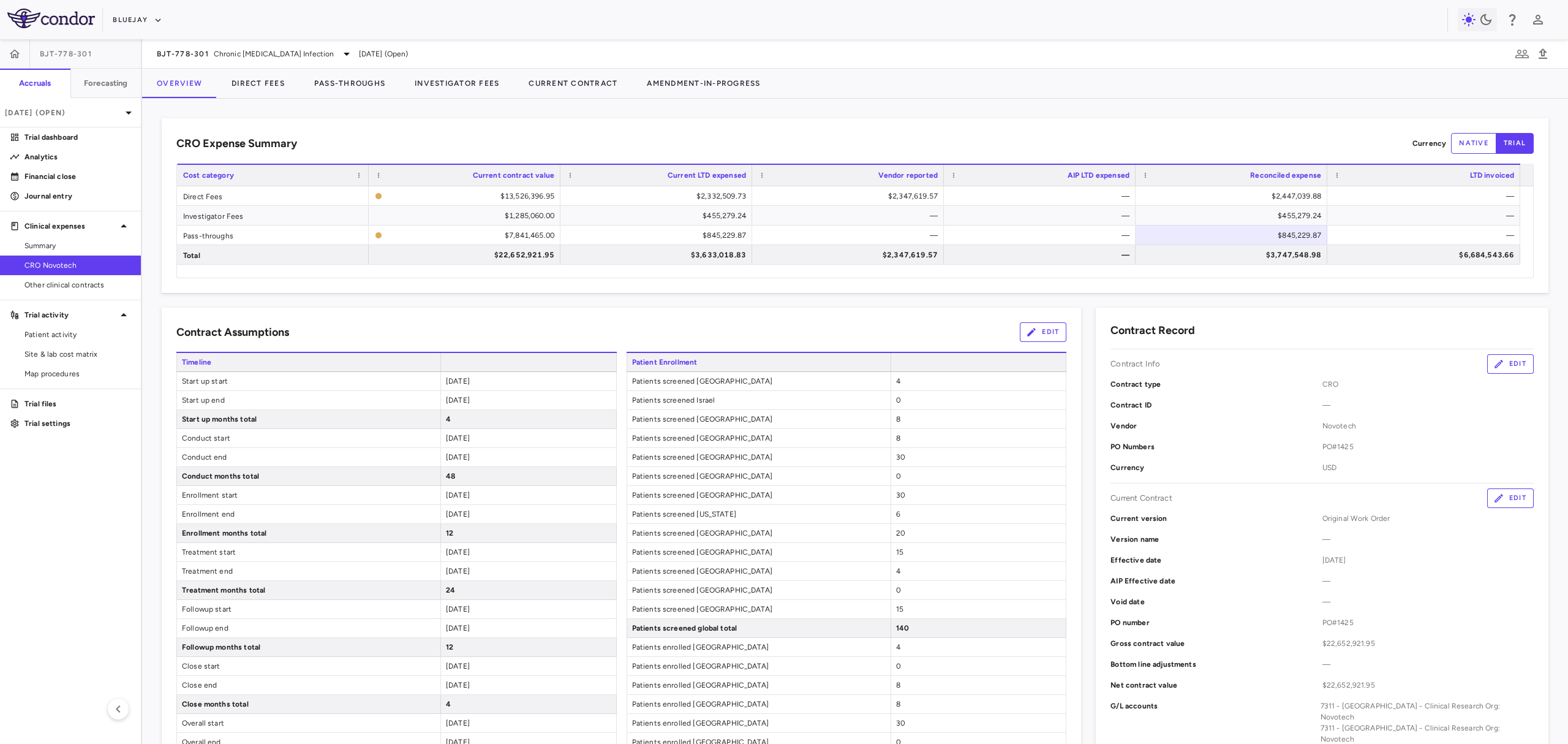
click at [963, 292] on div "CRO Expense Summary Currency native trial Drag here to set row groups Drag here…" at bounding box center [855, 205] width 1386 height 175
click at [47, 165] on link "Analytics" at bounding box center [70, 156] width 141 height 18
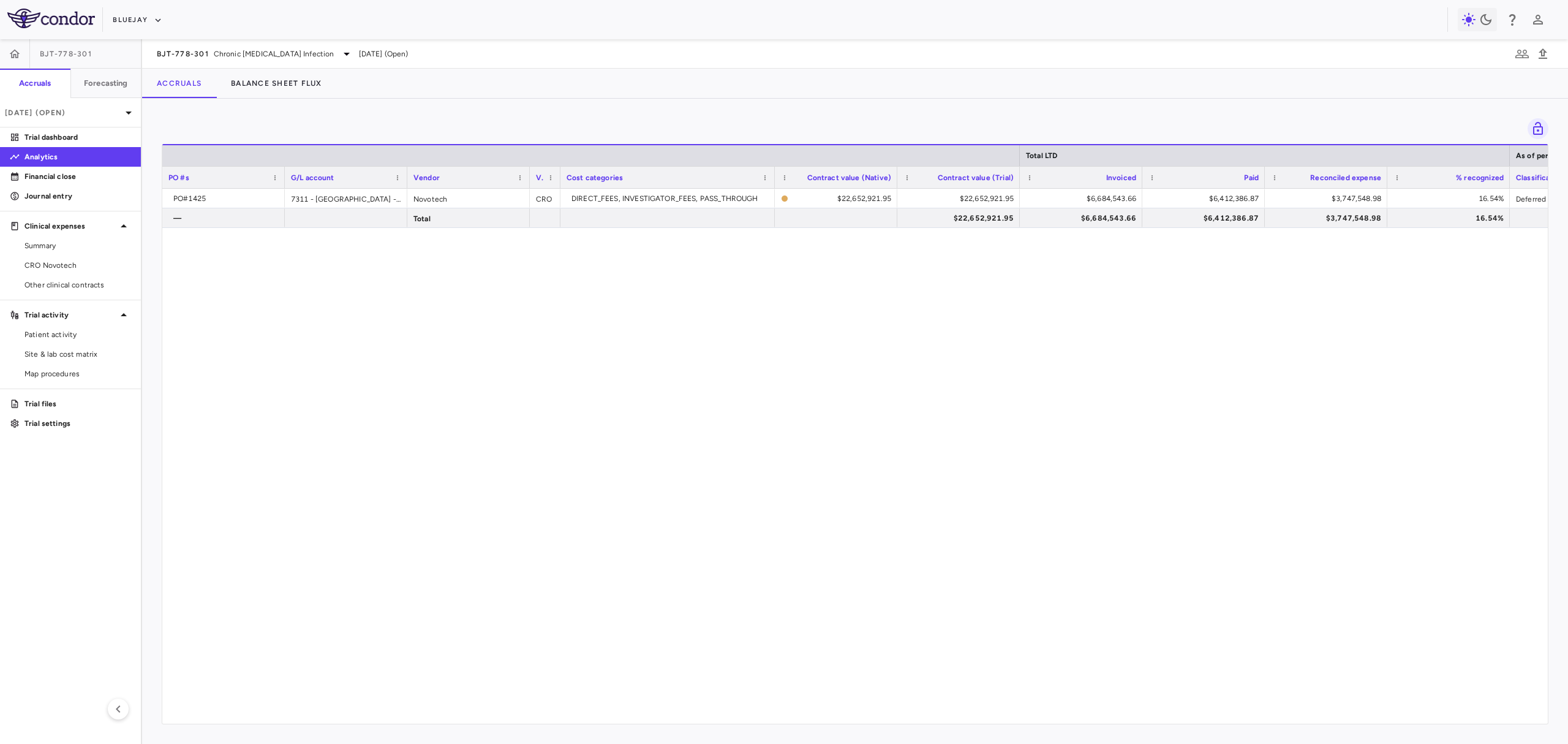
click at [605, 517] on div "PO#1425 7311 - Australia - Clinical Research Org: Novotech Novotech CRO DIRECT_…" at bounding box center [855, 450] width 1385 height 523
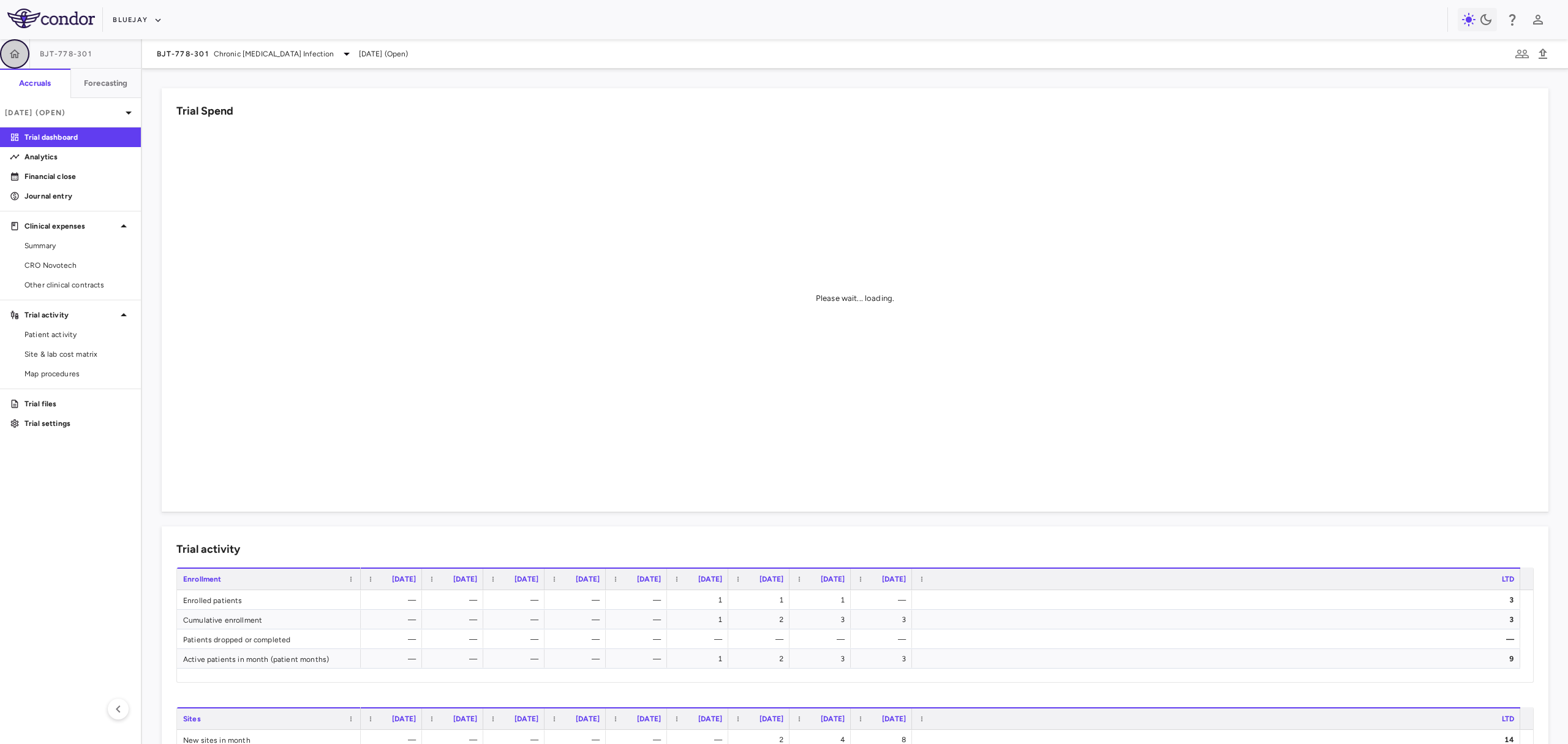
click at [10, 51] on icon "button" at bounding box center [14, 54] width 12 height 12
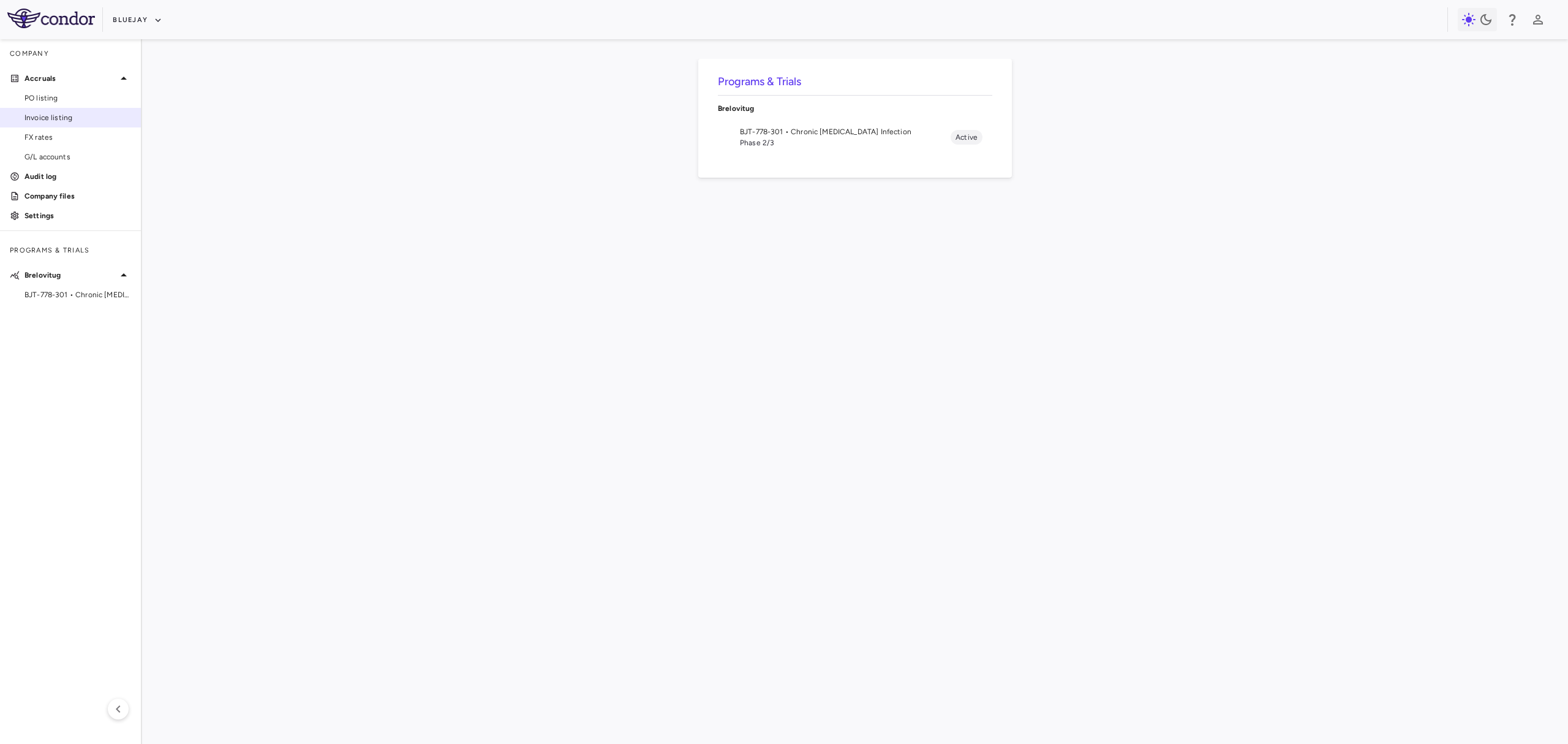
click at [71, 114] on span "Invoice listing" at bounding box center [78, 118] width 106 height 11
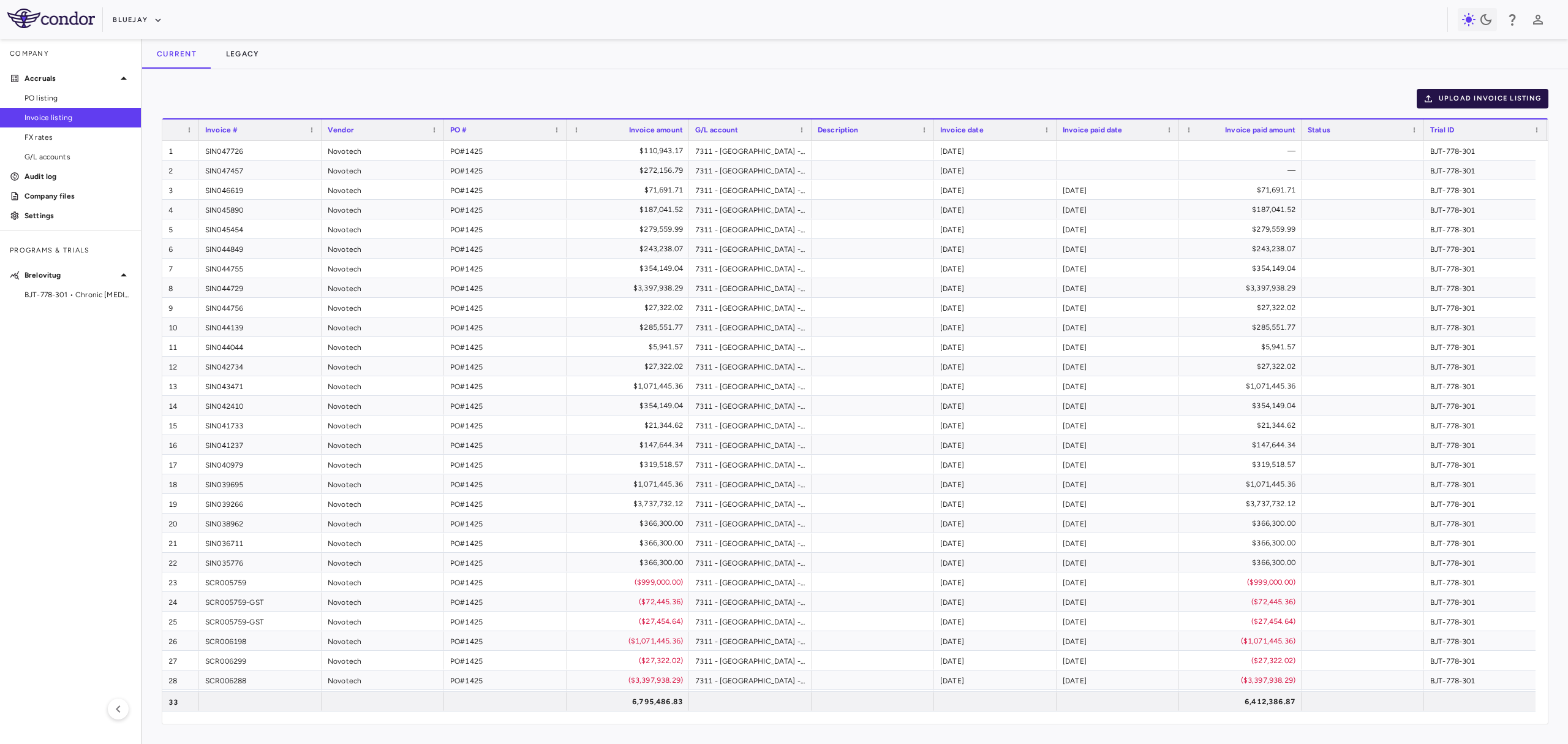
click at [1528, 94] on button "Upload invoice listing" at bounding box center [1483, 99] width 132 height 19
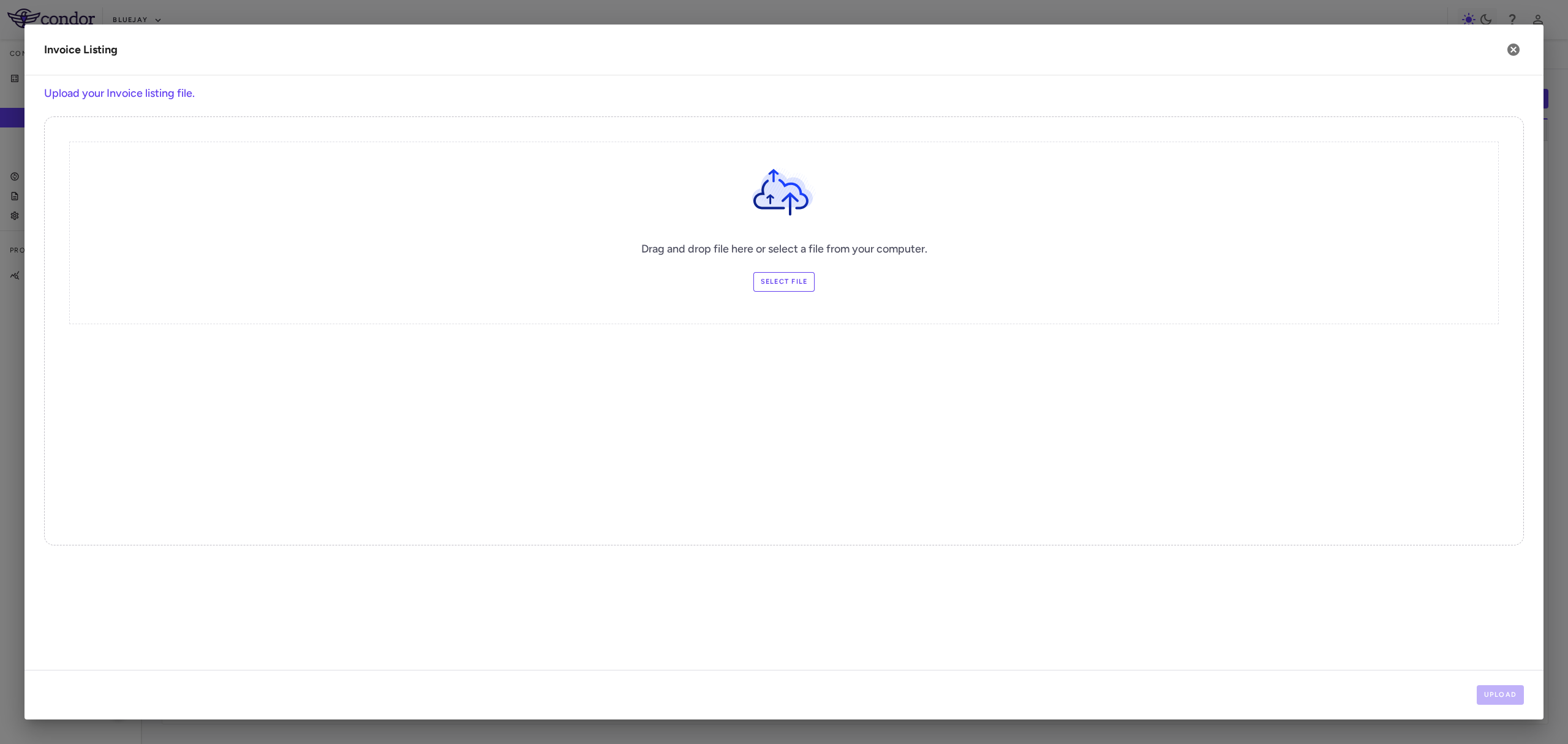
click at [774, 277] on label "Select file" at bounding box center [784, 282] width 62 height 19
click at [0, 0] on input "Select file" at bounding box center [0, 0] width 0 height 0
click at [1501, 700] on button "Upload" at bounding box center [1501, 695] width 48 height 19
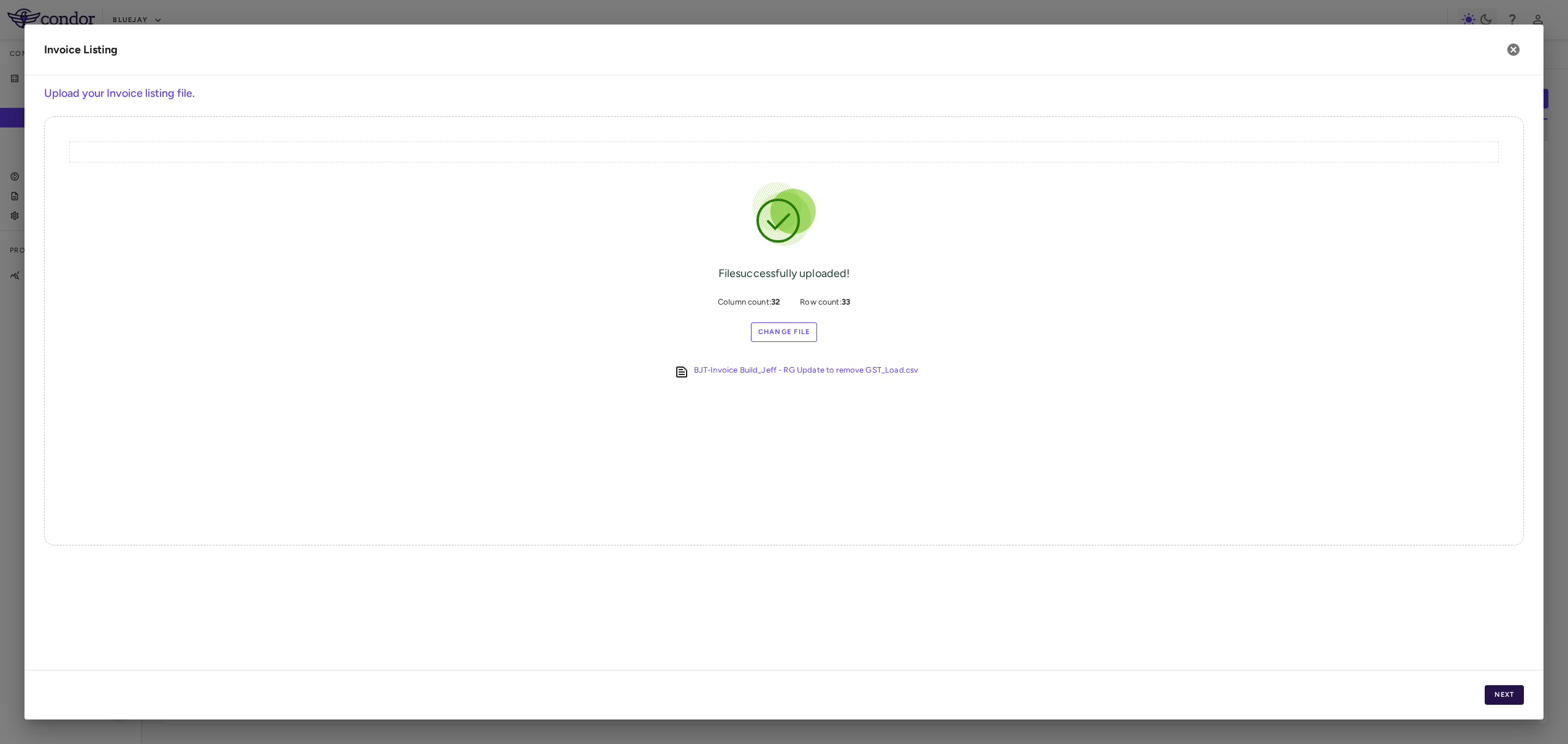
click at [1504, 696] on button "Next" at bounding box center [1504, 695] width 39 height 19
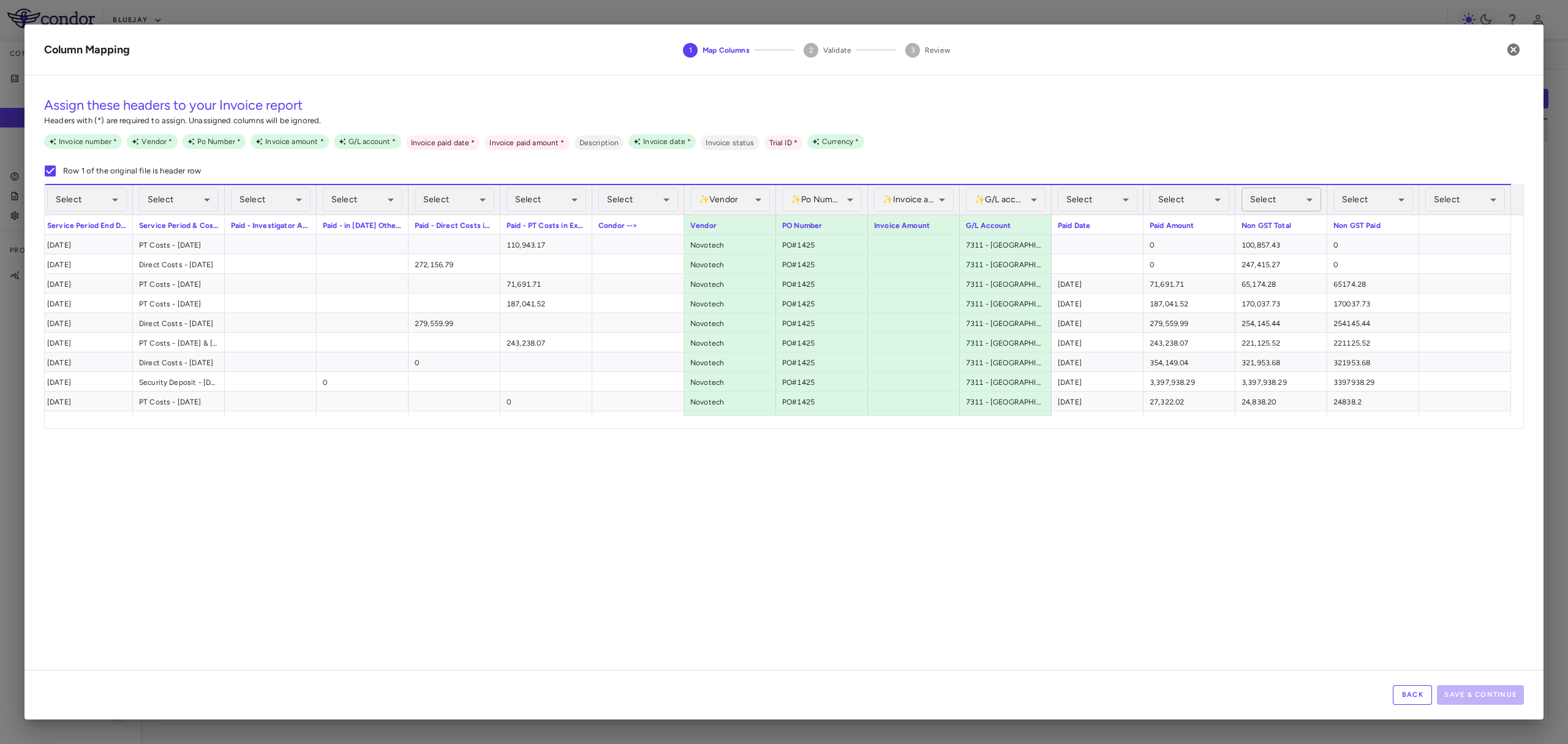
click at [1284, 201] on body "Skip to sidebar Skip to main content Bluejay Company Accruals PO listing Invoic…" at bounding box center [784, 372] width 1568 height 744
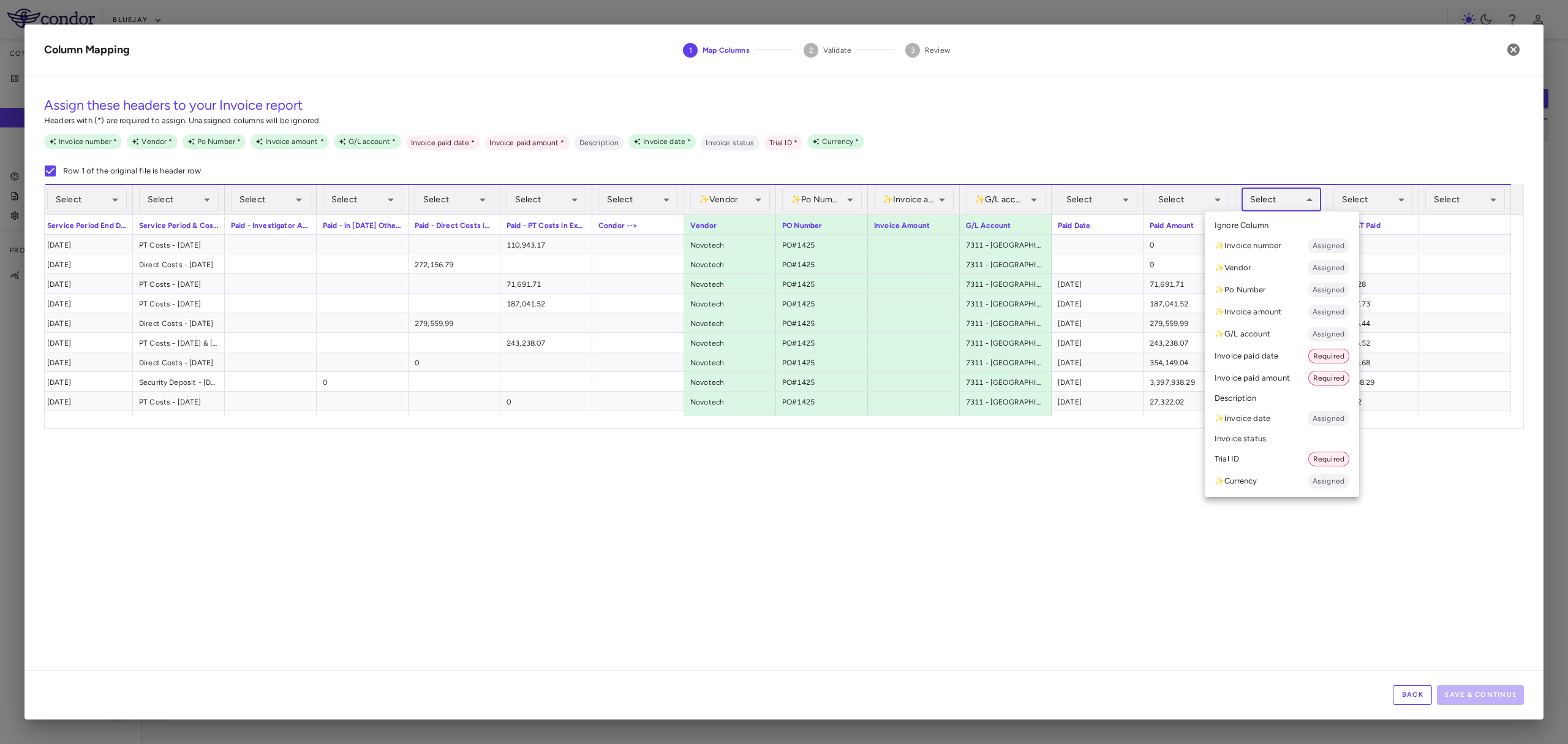
click at [1285, 311] on li "✨ Invoice amount Assigned" at bounding box center [1282, 312] width 154 height 22
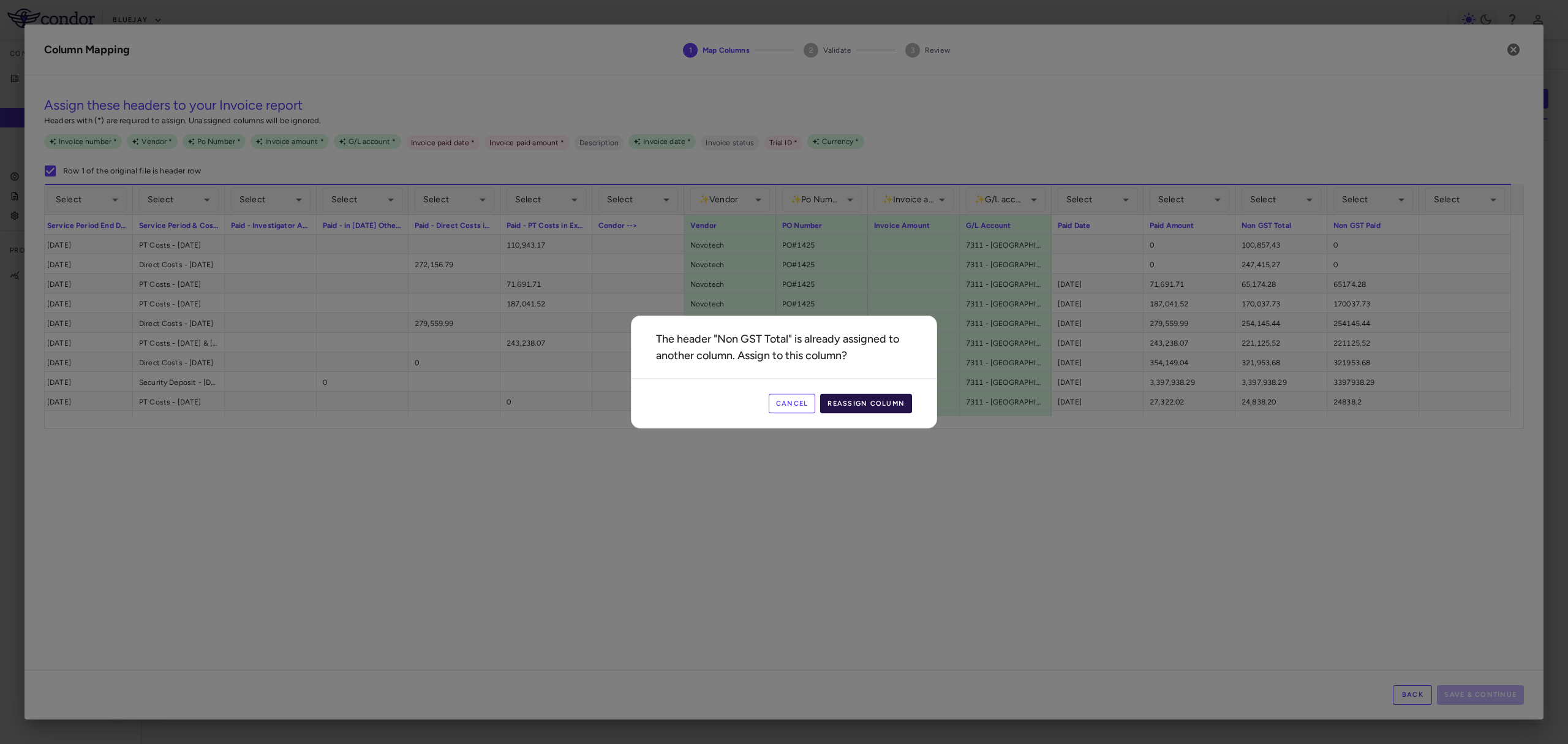
click at [831, 396] on button "Reassign Column" at bounding box center [866, 404] width 92 height 19
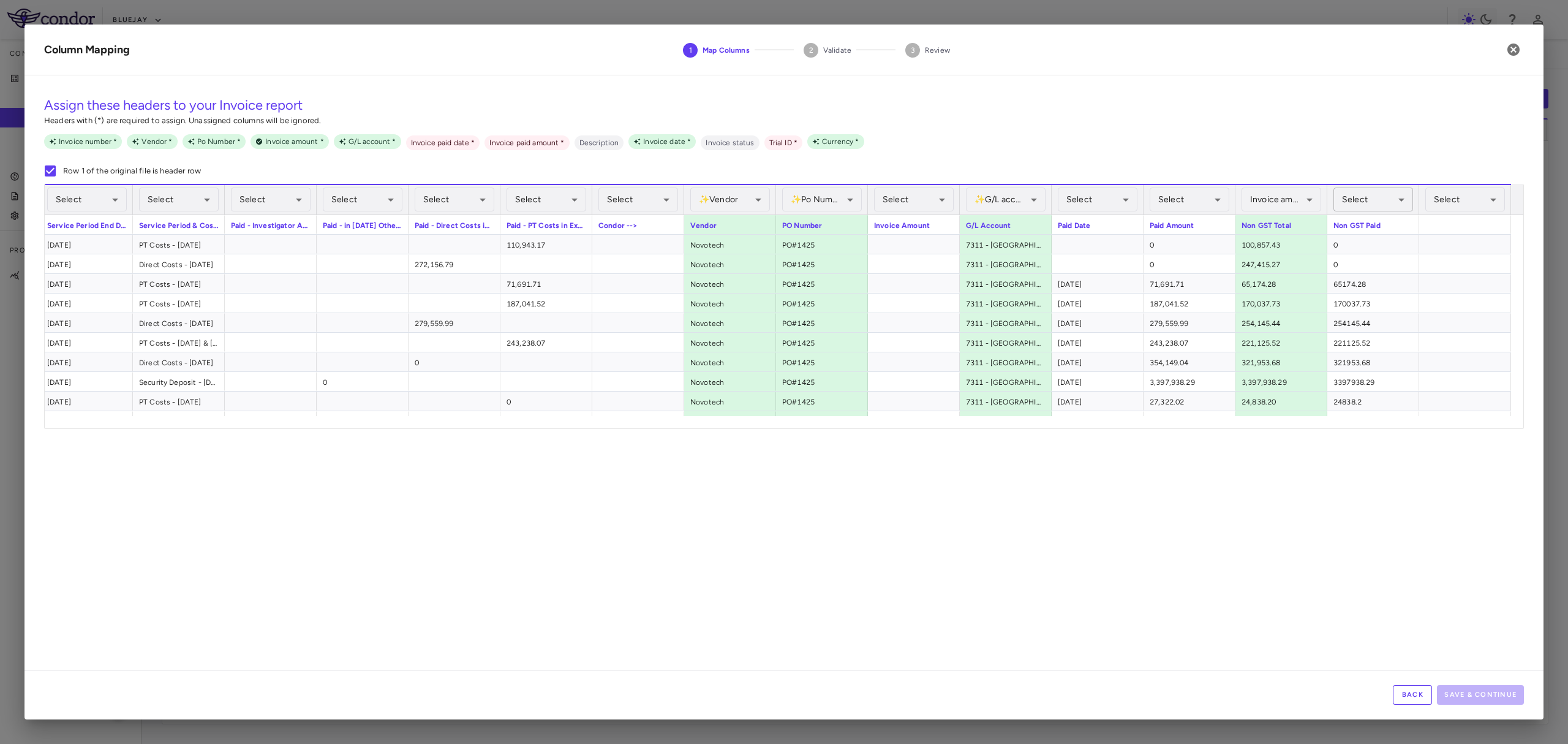
click at [1358, 191] on body "Skip to sidebar Skip to main content Bluejay Company Accruals PO listing Invoic…" at bounding box center [784, 372] width 1568 height 744
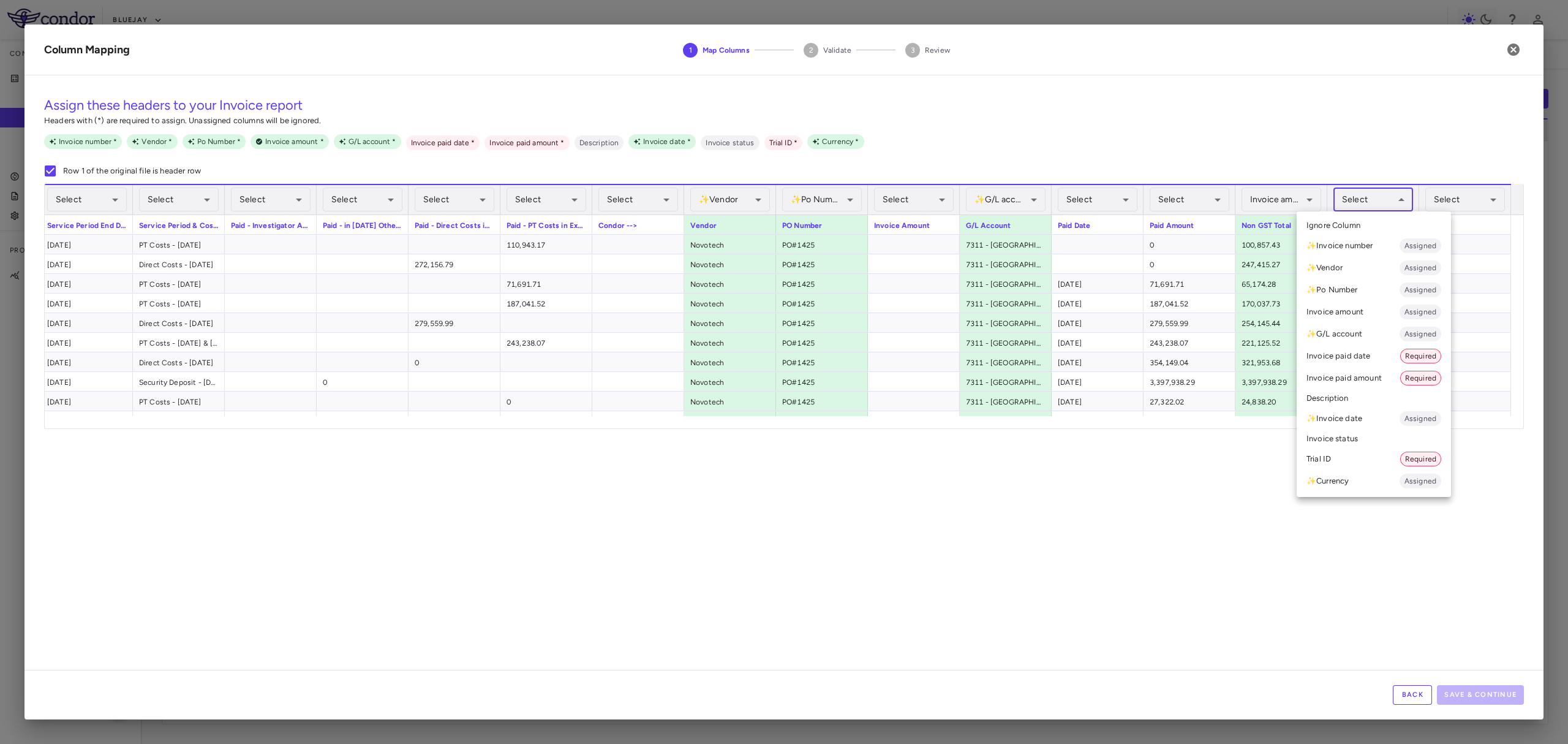
click at [1374, 369] on li "Invoice paid amount Required" at bounding box center [1374, 378] width 154 height 22
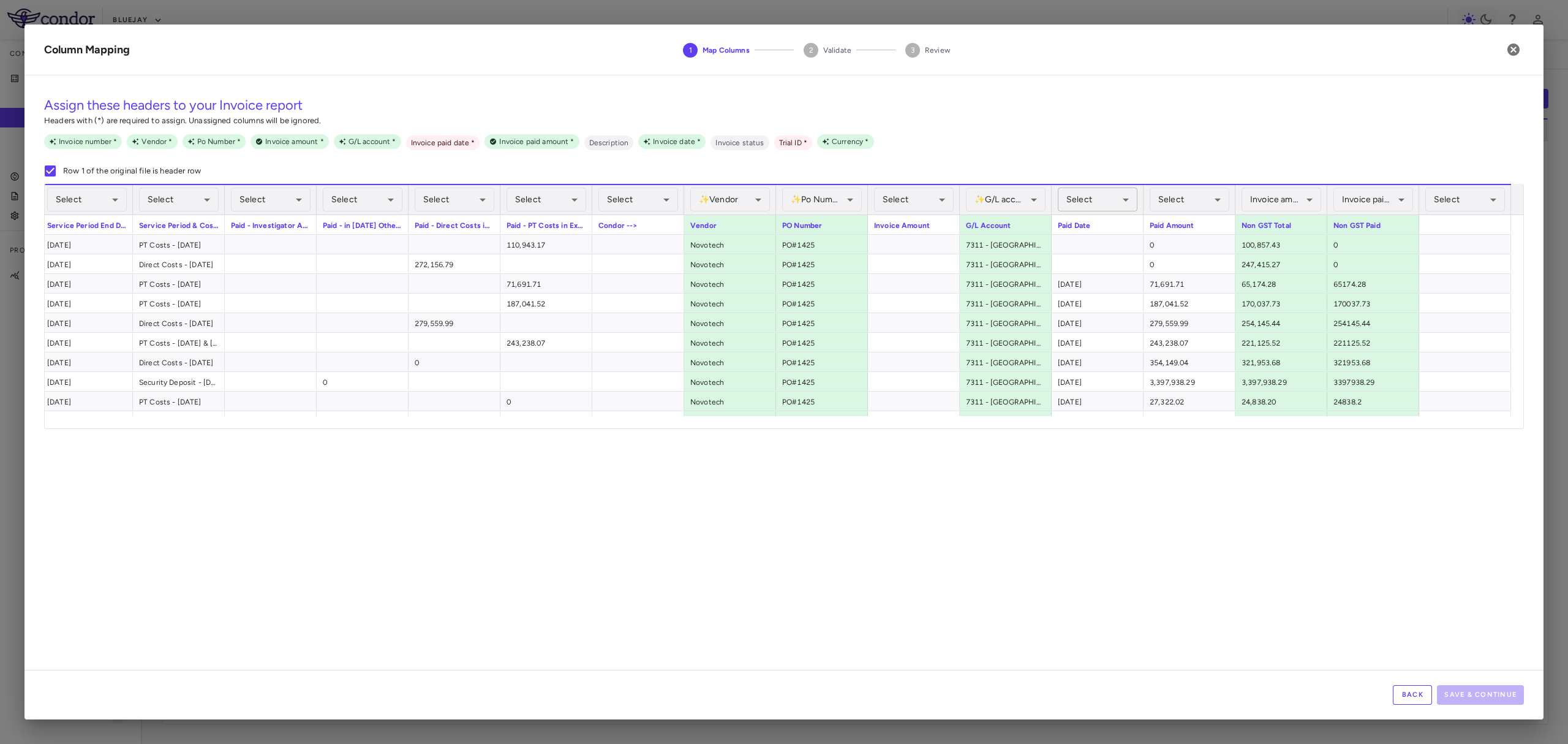
click at [1101, 200] on body "Skip to sidebar Skip to main content Bluejay Company Accruals PO listing Invoic…" at bounding box center [784, 372] width 1568 height 744
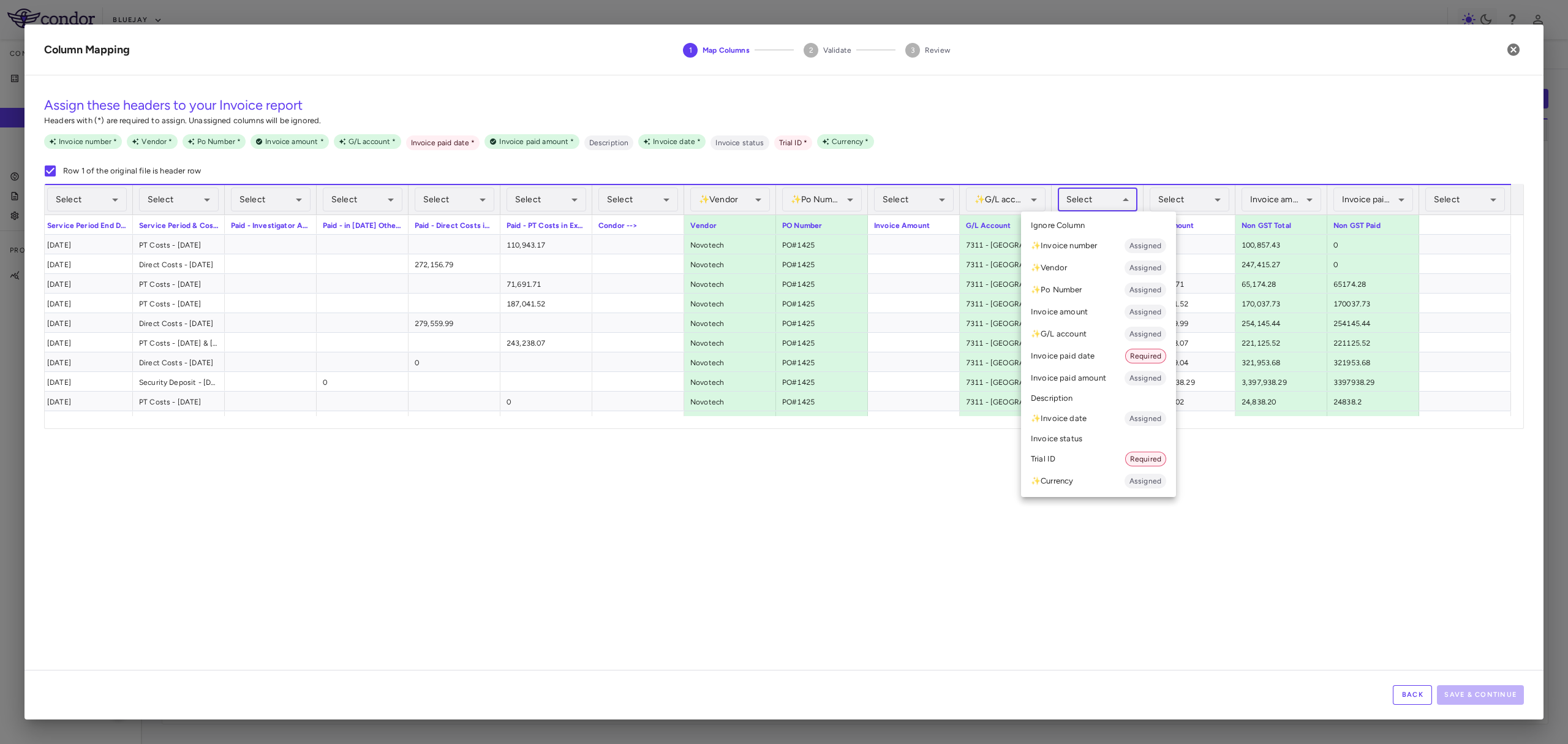
click at [1096, 353] on li "Invoice paid date Required" at bounding box center [1098, 356] width 155 height 22
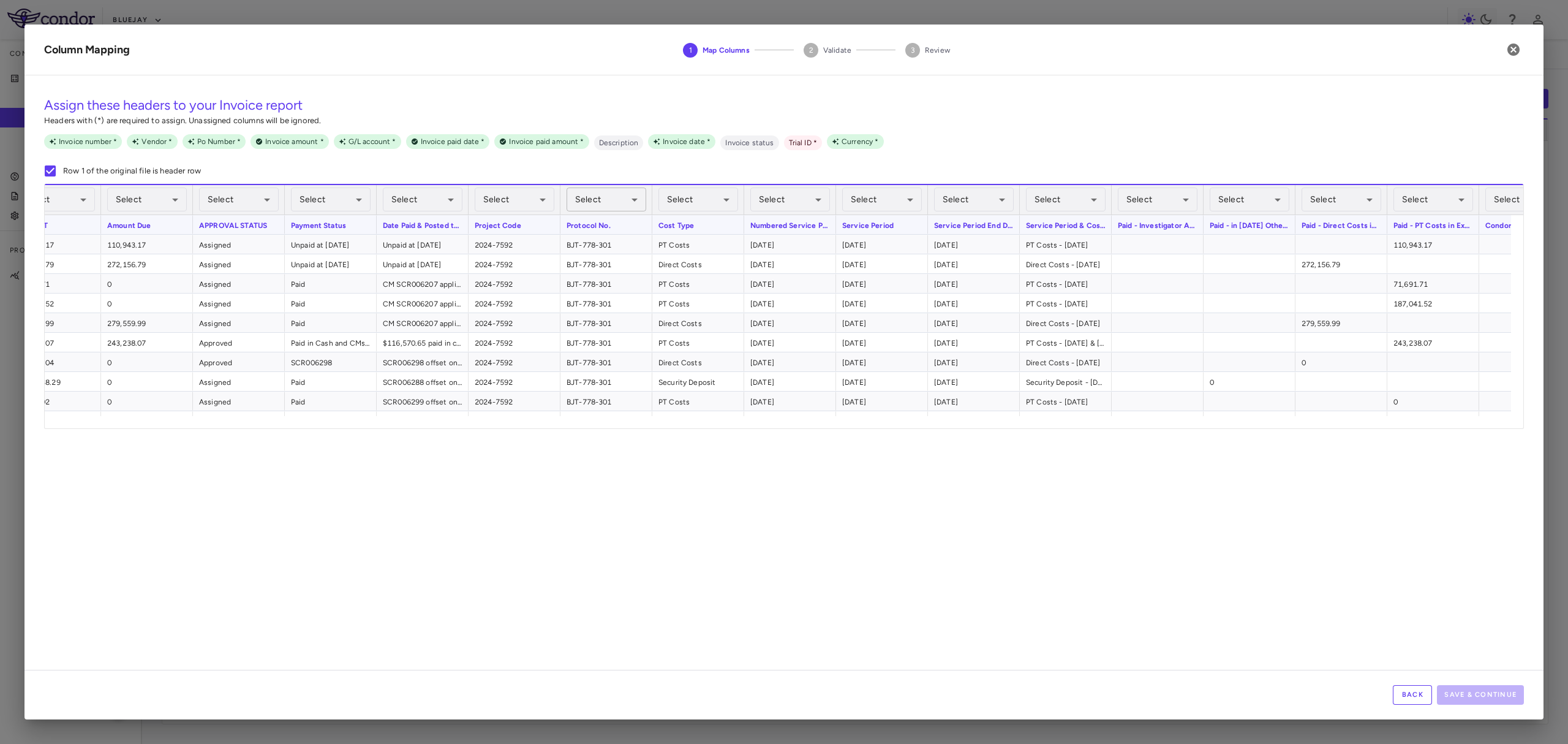
click at [613, 208] on body "Skip to sidebar Skip to main content Bluejay Company Accruals PO listing Invoic…" at bounding box center [784, 372] width 1568 height 744
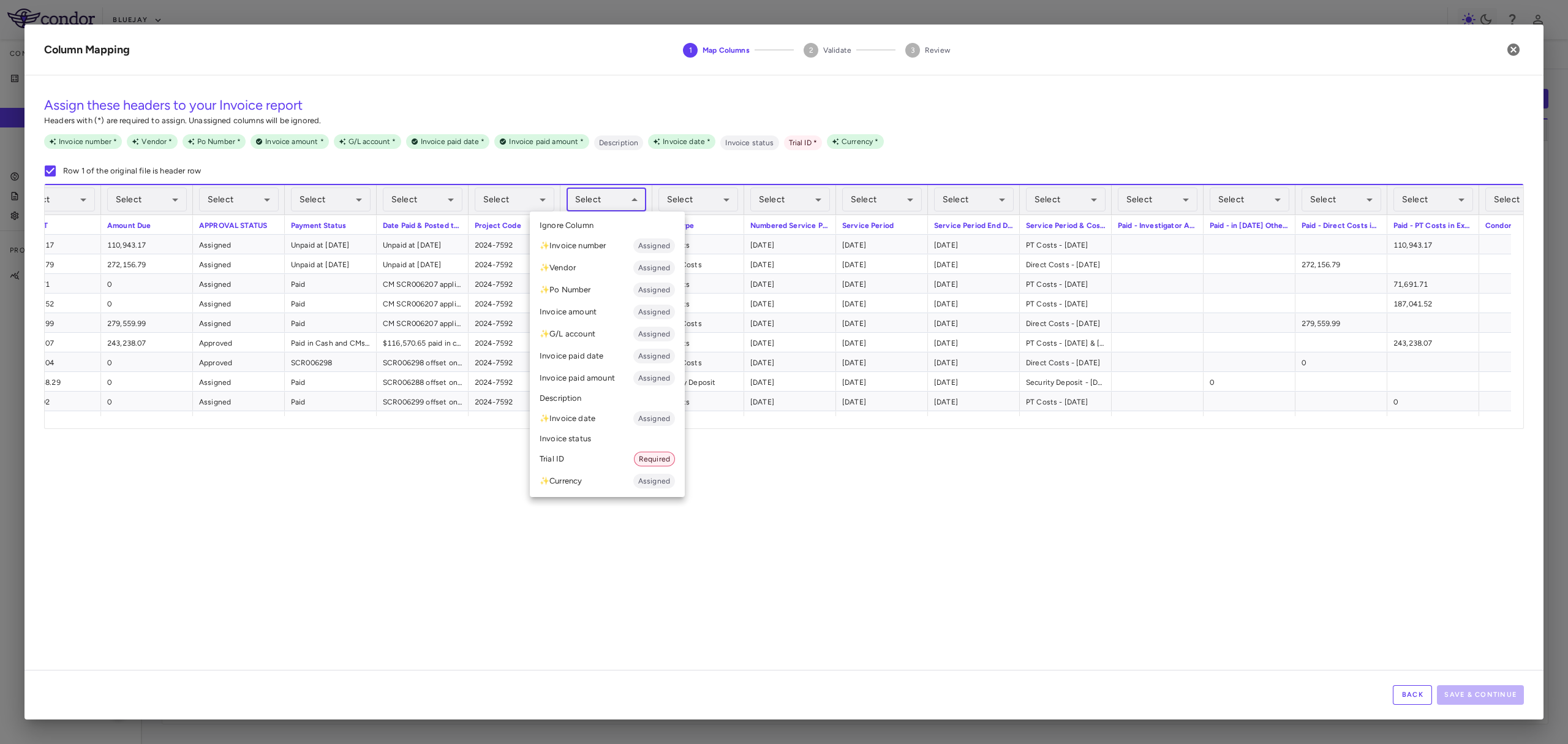
click at [620, 451] on li "Trial ID Required" at bounding box center [607, 459] width 155 height 22
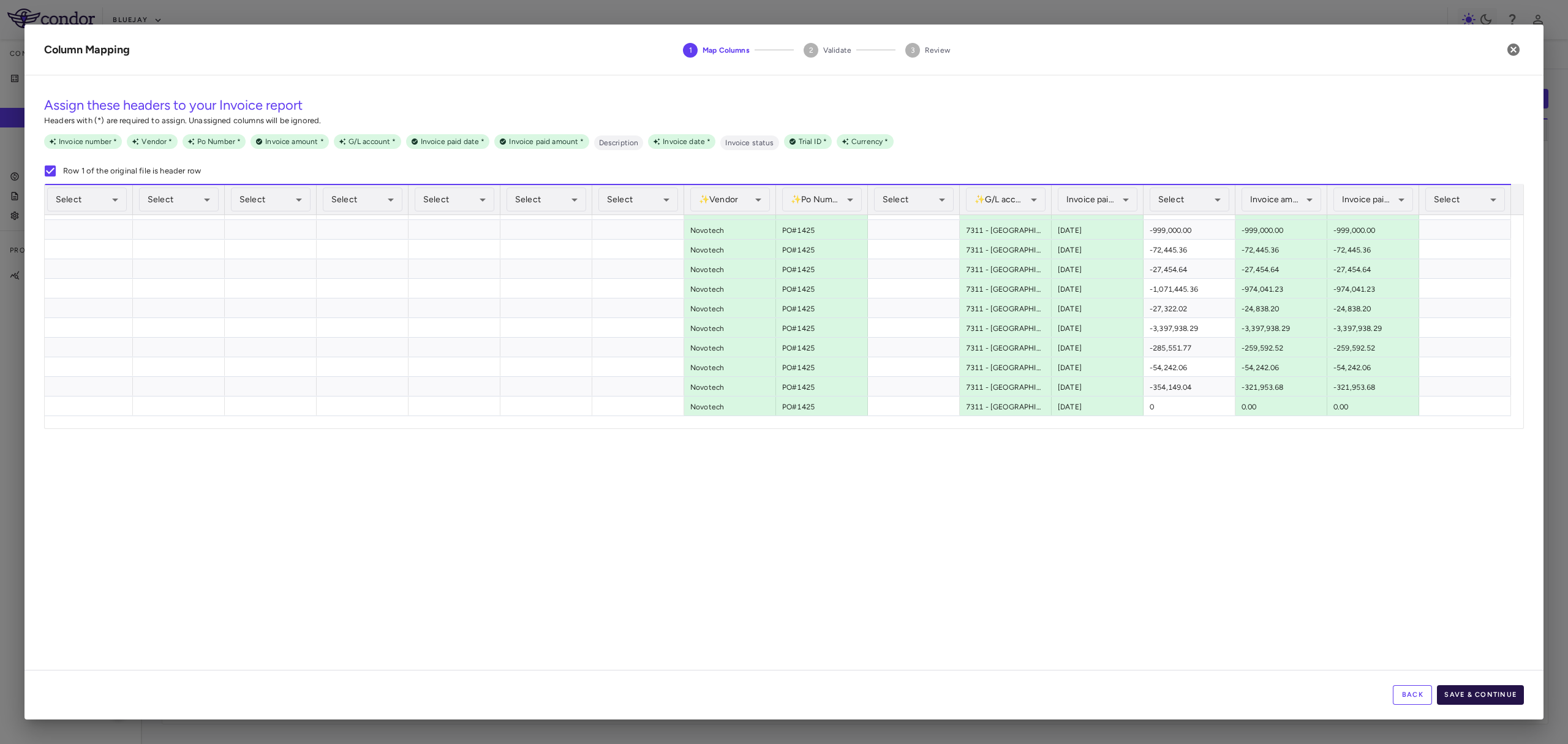
click at [1493, 697] on button "Save & Continue" at bounding box center [1480, 695] width 87 height 19
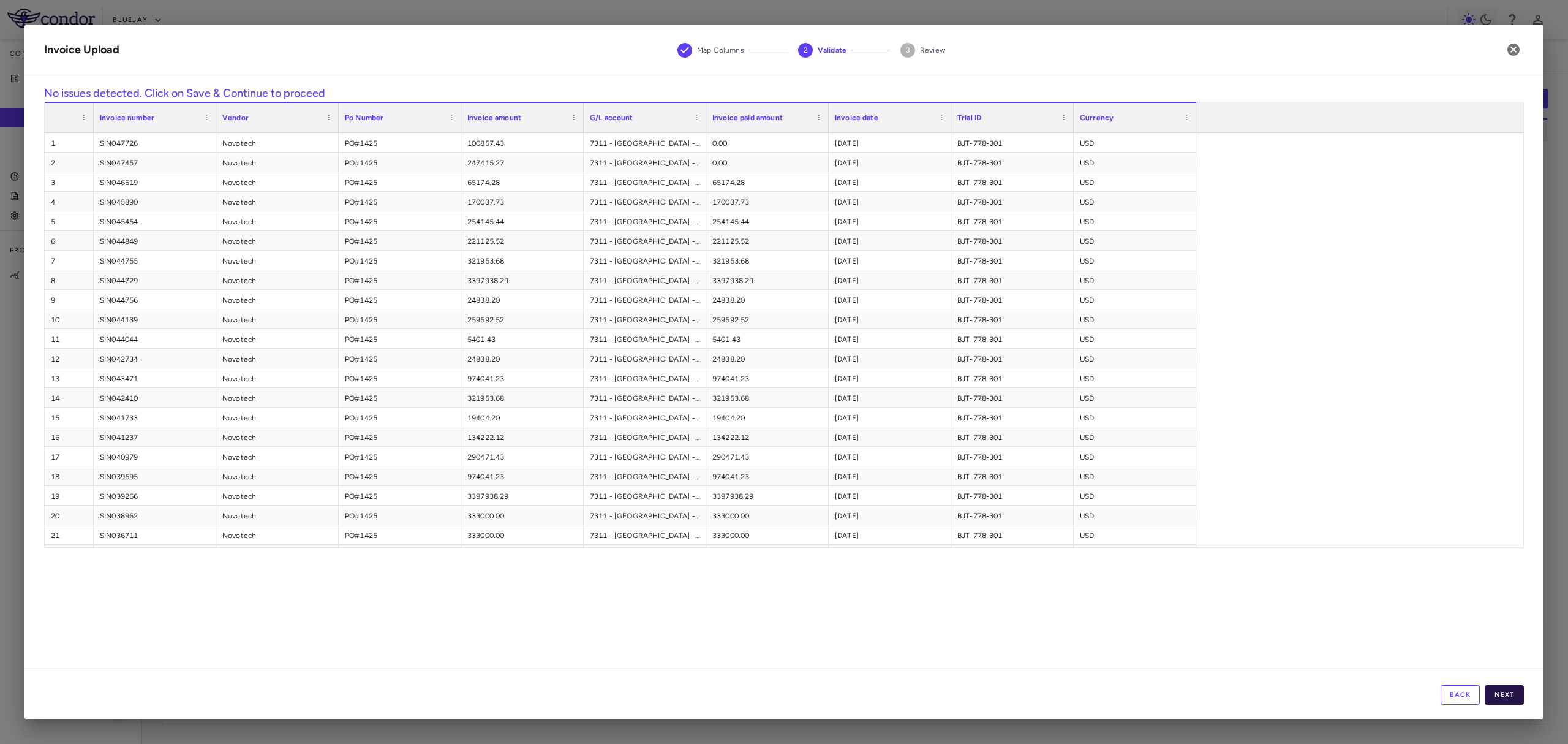
click at [1504, 695] on button "Next" at bounding box center [1504, 695] width 39 height 19
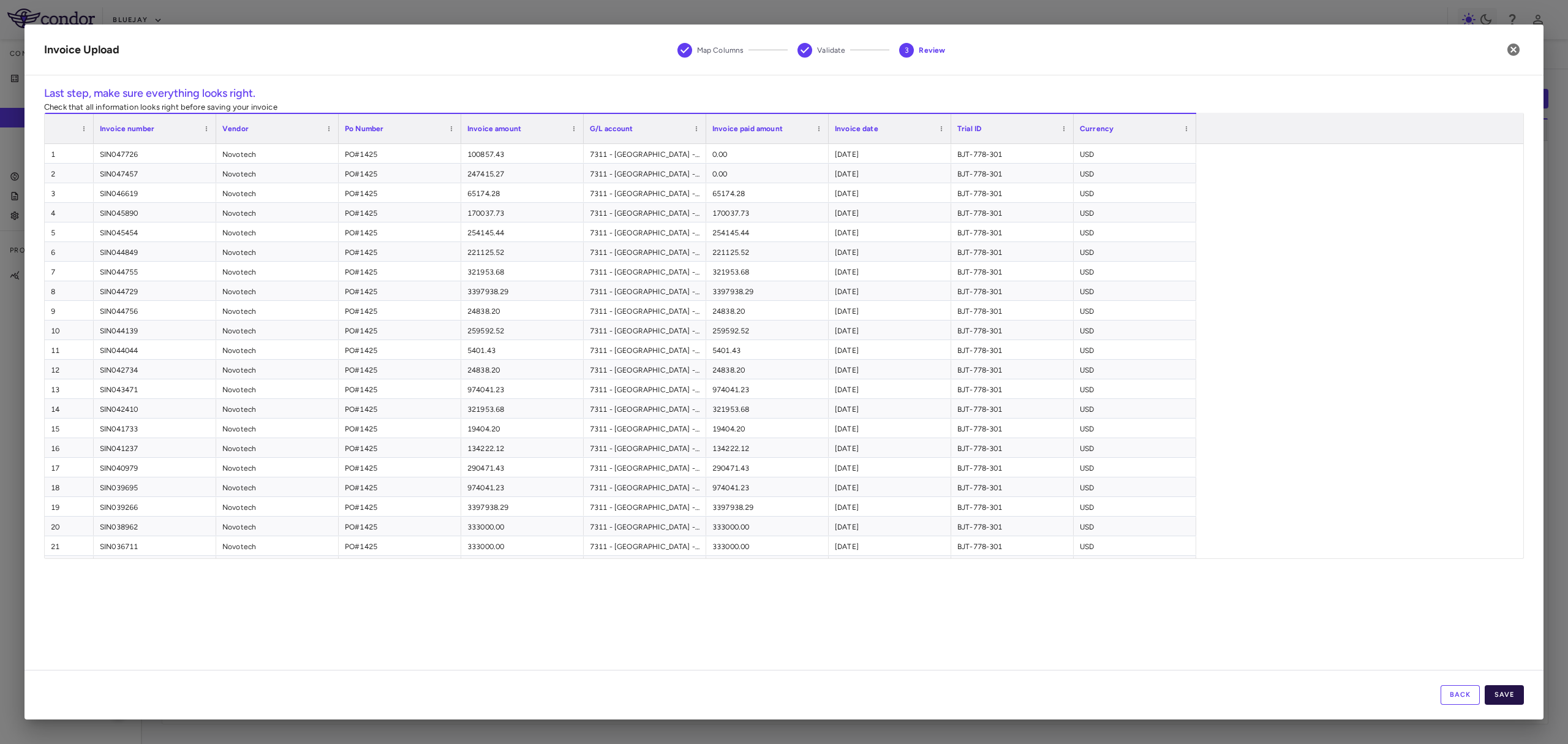
click at [1504, 694] on button "Save" at bounding box center [1504, 695] width 39 height 19
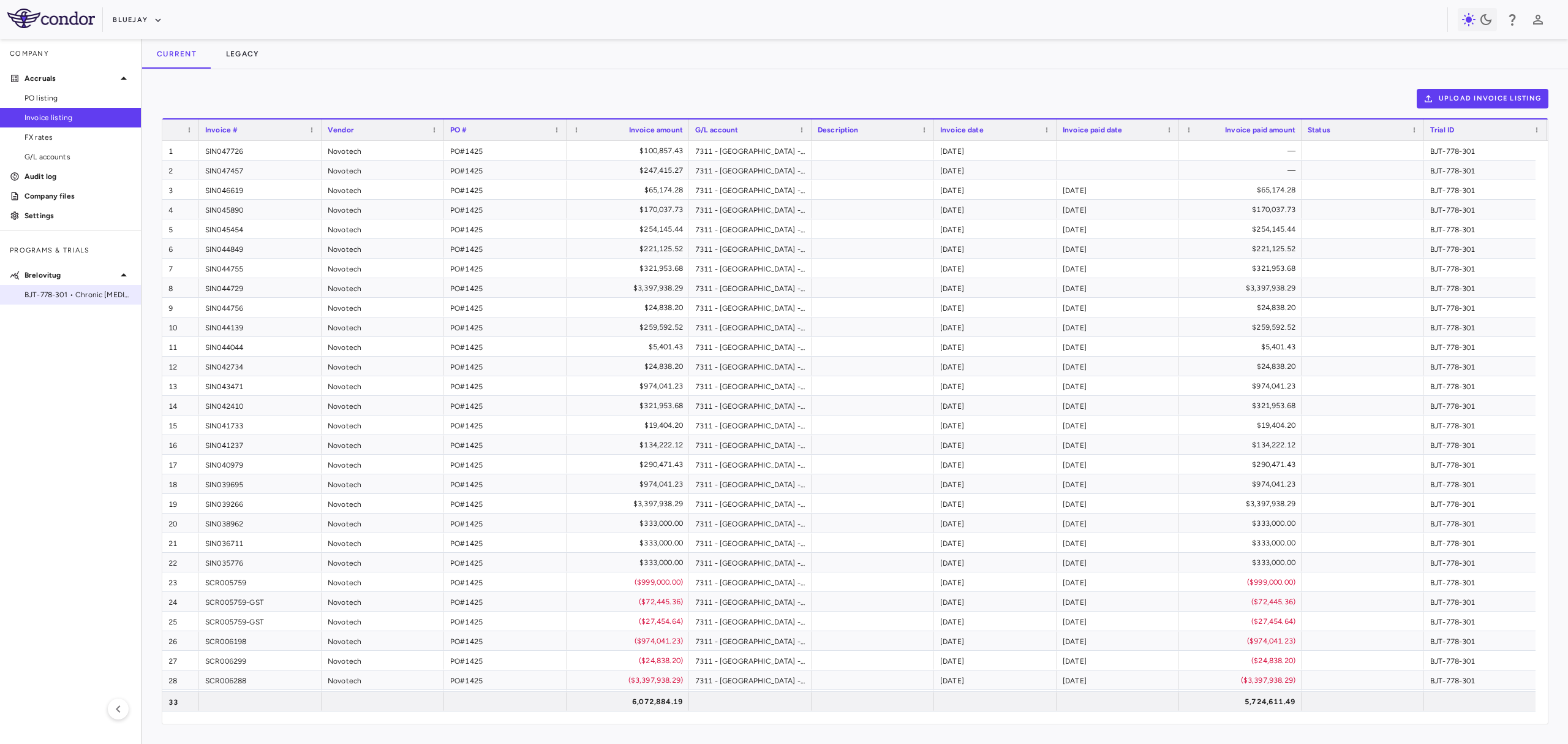
click at [53, 289] on span "BJT-778-301 • Chronic Hepatitis Delta Infection" at bounding box center [78, 294] width 106 height 11
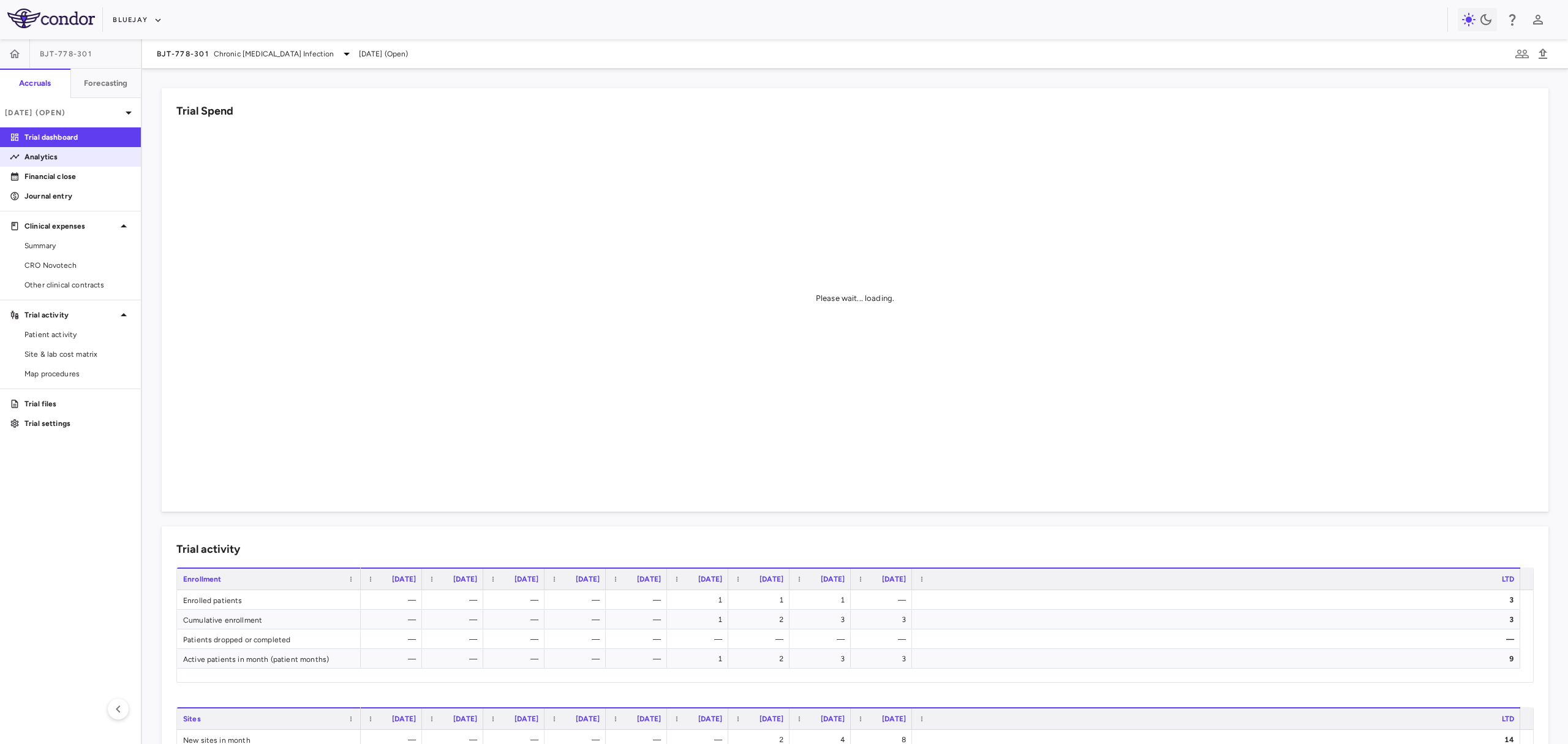
click at [86, 164] on link "Analytics" at bounding box center [70, 156] width 141 height 18
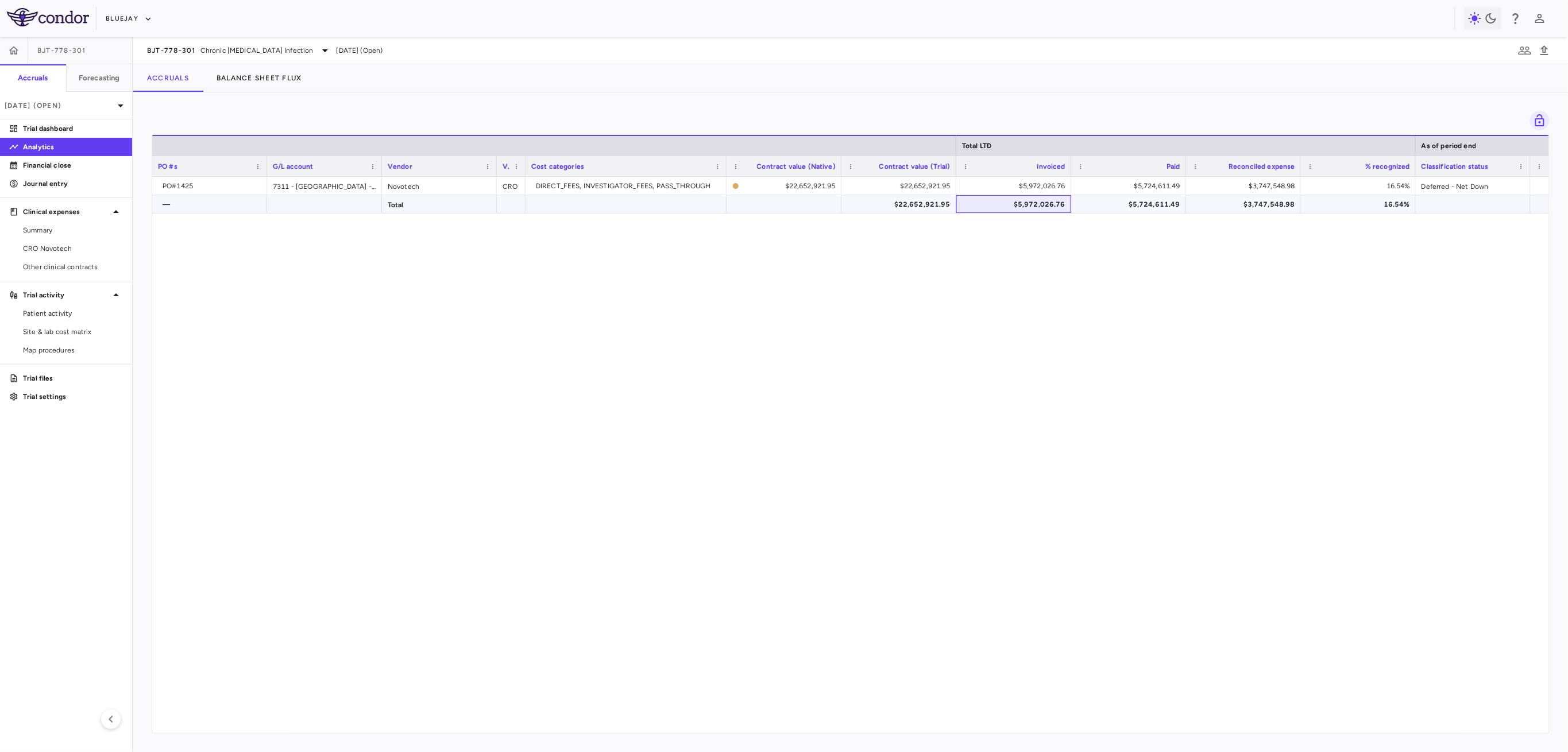
click at [1033, 206] on div "$5,972,026.76" at bounding box center [1016, 204] width 99 height 18
click at [1063, 235] on span "Copy" at bounding box center [1096, 235] width 97 height 16
click at [981, 454] on div "PO#1425 7311 - Australia - Clinical Research Org: Novotech Novotech CRO DIRECT_…" at bounding box center [850, 449] width 1397 height 545
click at [37, 127] on p "Trial dashboard" at bounding box center [73, 128] width 100 height 10
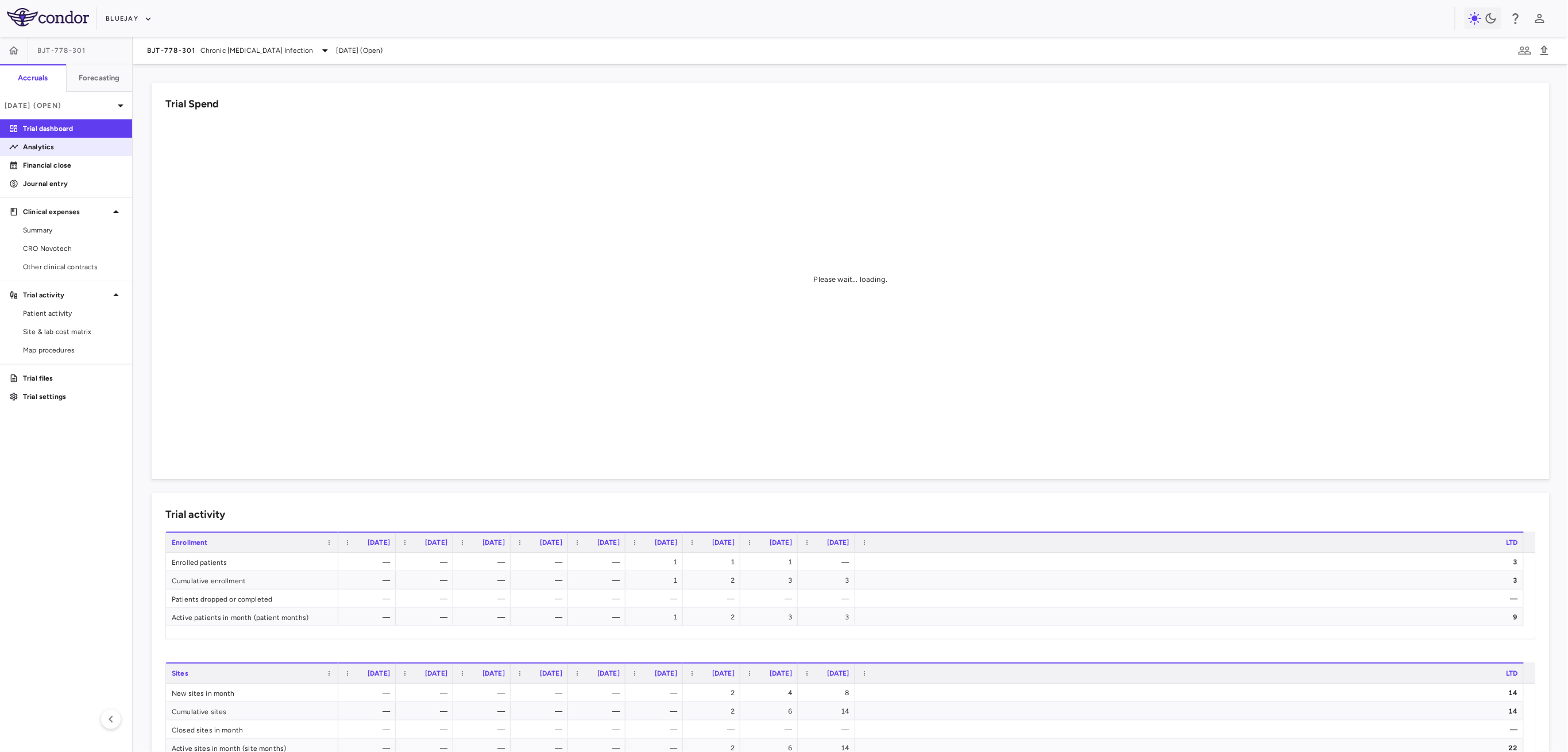
click at [46, 153] on link "Analytics" at bounding box center [66, 147] width 132 height 17
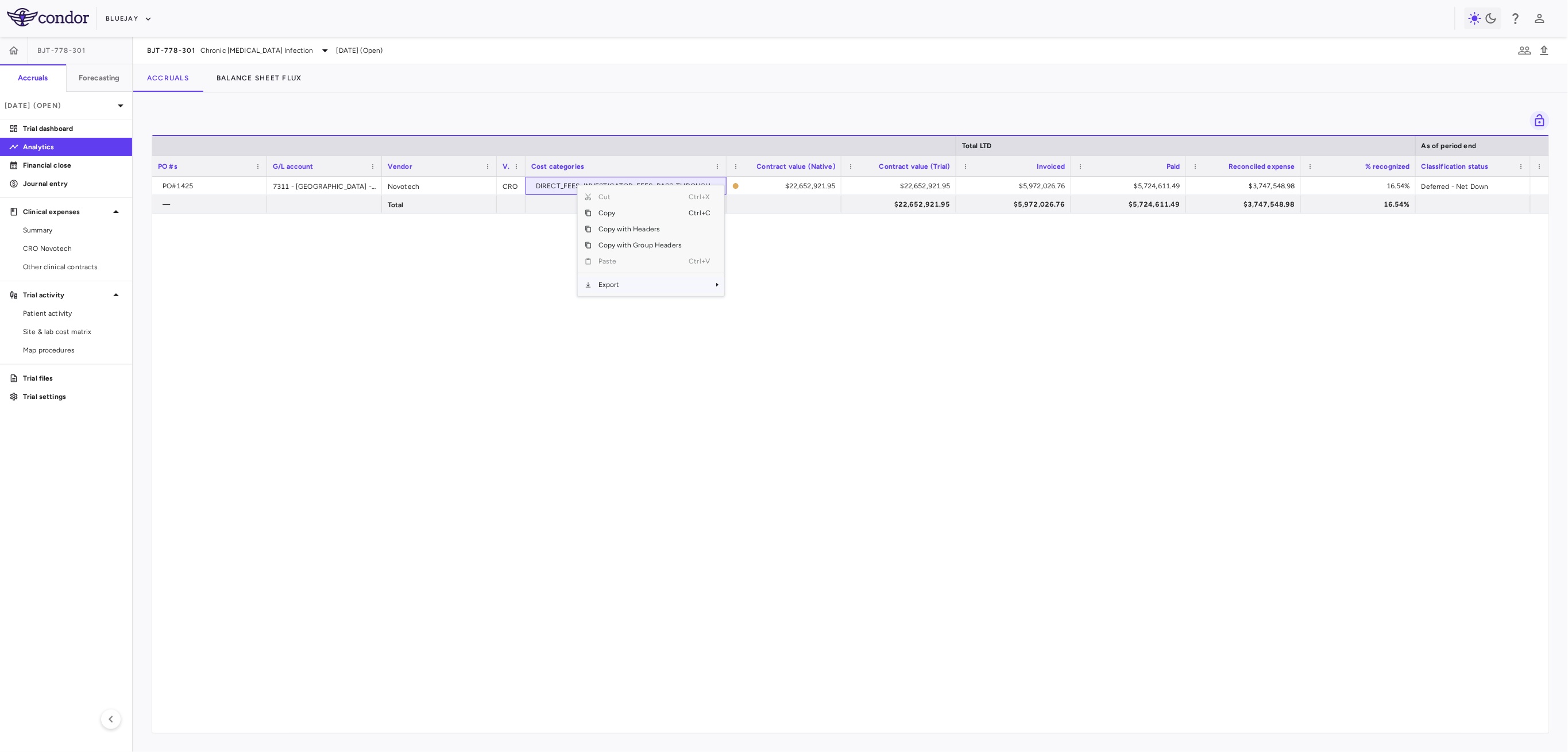
click at [604, 278] on span "Export" at bounding box center [640, 285] width 97 height 16
click at [749, 302] on span "Excel Export" at bounding box center [763, 305] width 54 height 16
